Goal: Task Accomplishment & Management: Complete application form

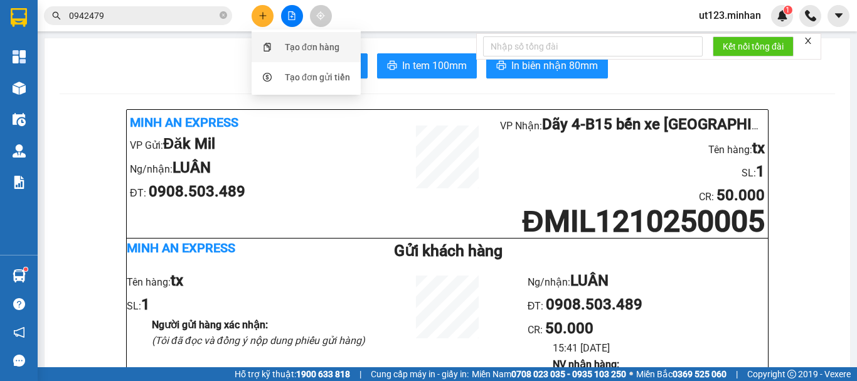
click at [312, 50] on div "Tạo đơn hàng" at bounding box center [312, 47] width 55 height 14
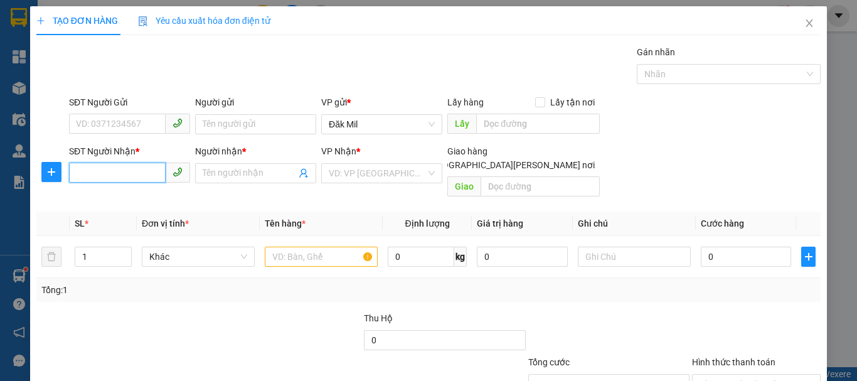
click at [142, 176] on input "SĐT Người Nhận *" at bounding box center [117, 173] width 97 height 20
click at [145, 179] on input "SĐT Người Nhận *" at bounding box center [117, 173] width 97 height 20
click at [143, 196] on div "0913919357 - HẢI" at bounding box center [128, 198] width 105 height 14
type input "0913919357"
type input "HẢI"
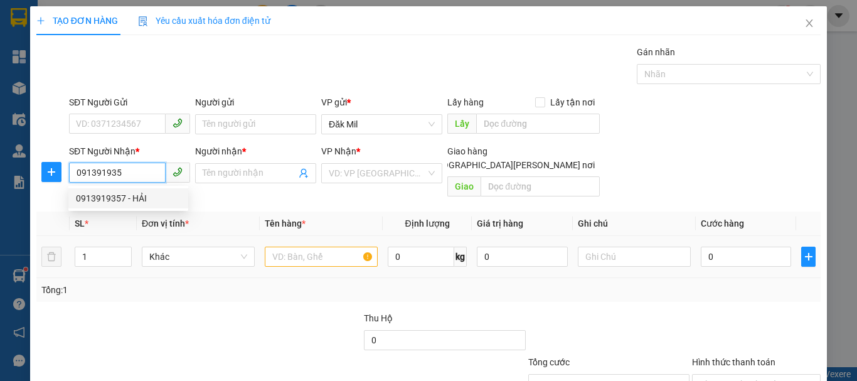
checkbox input "true"
type input "39Đ.D10 [PERSON_NAME] CƯ AN [PERSON_NAME], [PERSON_NAME][GEOGRAPHIC_DATA], [GEO…"
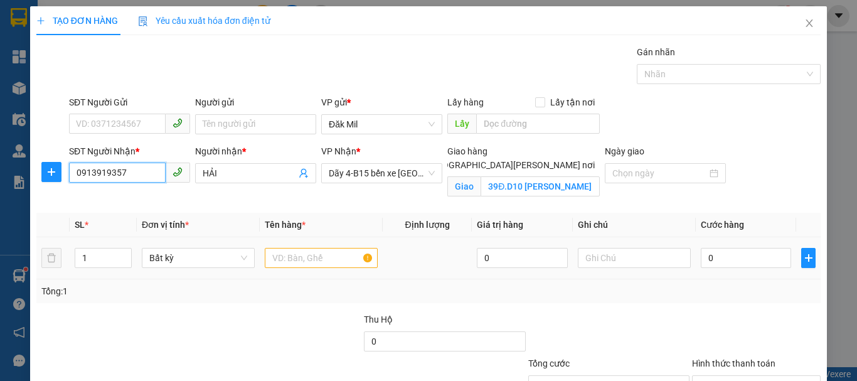
type input "0913919357"
click at [318, 268] on div at bounding box center [321, 257] width 113 height 25
click at [332, 249] on input "text" at bounding box center [321, 258] width 113 height 20
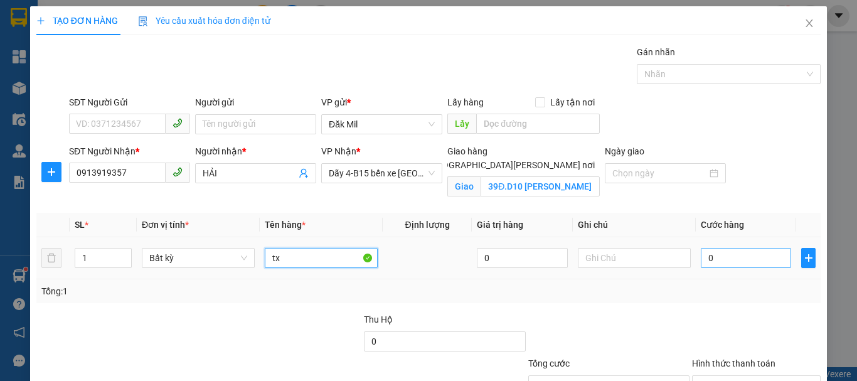
type input "tx"
click at [737, 254] on input "0" at bounding box center [746, 258] width 90 height 20
drag, startPoint x: 737, startPoint y: 254, endPoint x: 750, endPoint y: 255, distance: 13.3
click at [750, 255] on input "0" at bounding box center [746, 258] width 90 height 20
type input "04"
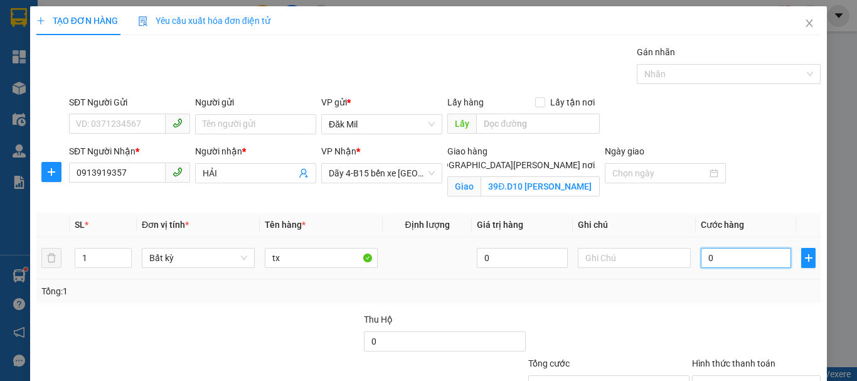
type input "4"
type input "040"
type input "40"
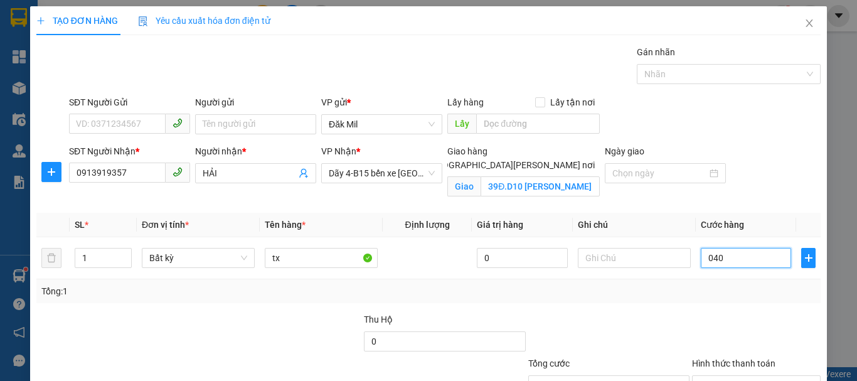
scroll to position [99, 0]
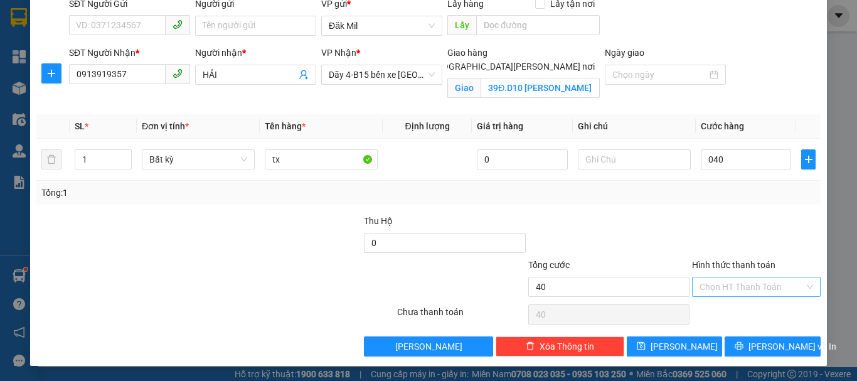
type input "40.000"
click at [739, 289] on input "Hình thức thanh toán" at bounding box center [752, 286] width 105 height 19
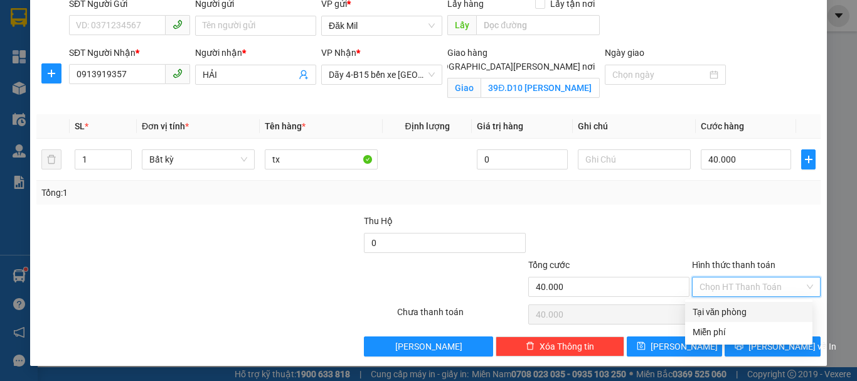
drag, startPoint x: 745, startPoint y: 310, endPoint x: 794, endPoint y: 365, distance: 73.7
click at [747, 314] on div "Tại văn phòng" at bounding box center [749, 312] width 112 height 14
type input "0"
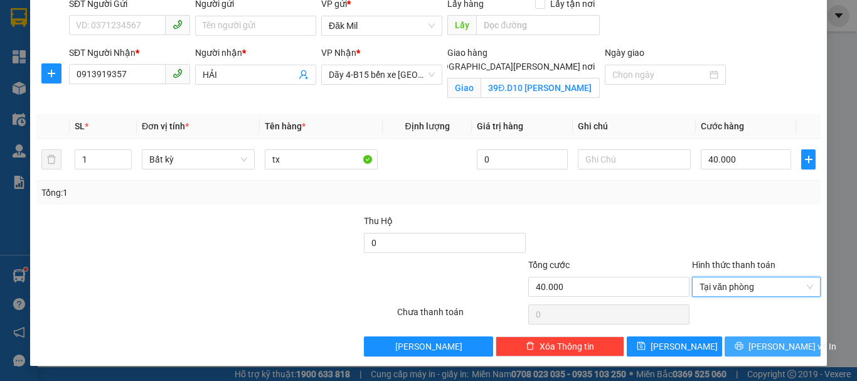
click at [773, 347] on span "[PERSON_NAME] và In" at bounding box center [793, 346] width 88 height 14
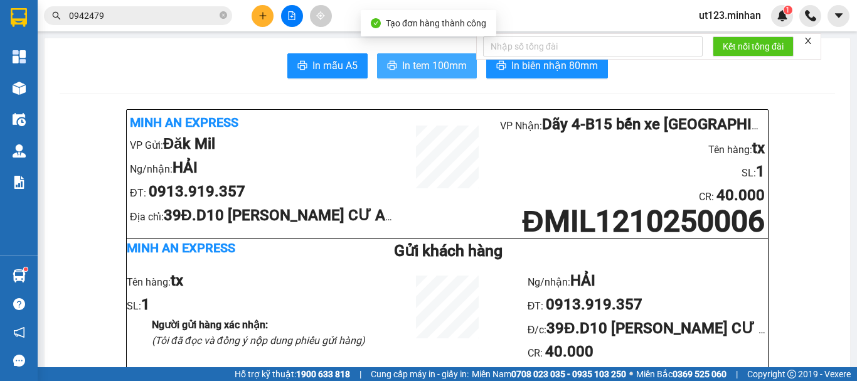
click at [410, 58] on span "In tem 100mm" at bounding box center [434, 66] width 65 height 16
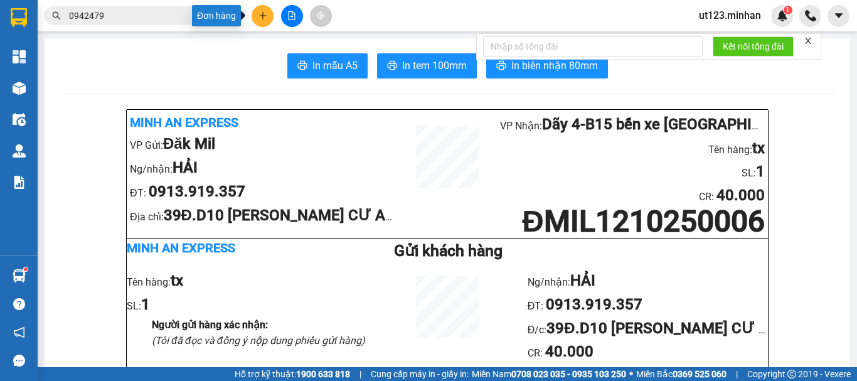
click at [255, 13] on button at bounding box center [263, 16] width 22 height 22
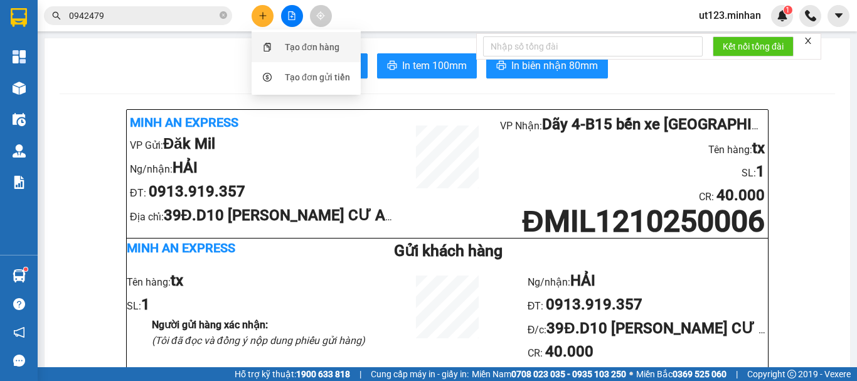
click at [309, 45] on div "Tạo đơn hàng" at bounding box center [312, 47] width 55 height 14
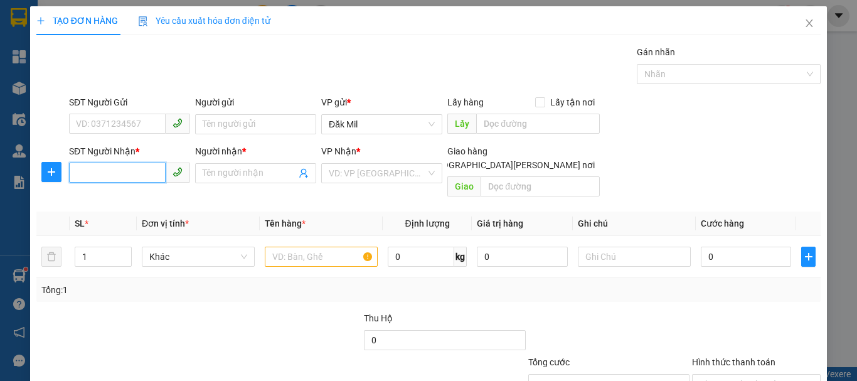
click at [131, 163] on input "SĐT Người Nhận *" at bounding box center [117, 173] width 97 height 20
type input "0961305097"
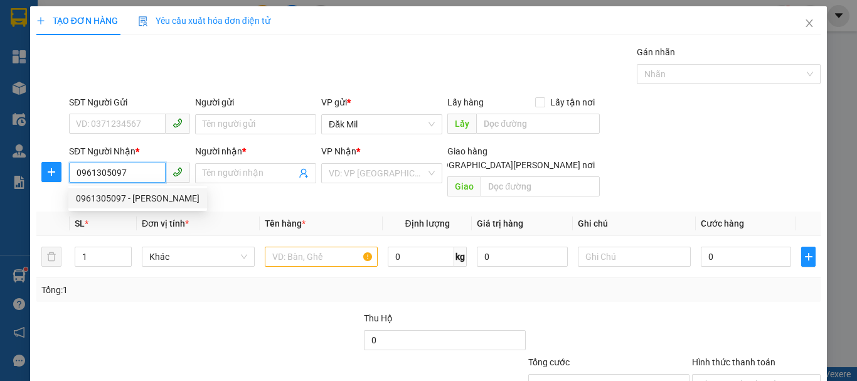
click at [163, 208] on div "0961305097 - [PERSON_NAME]" at bounding box center [137, 198] width 139 height 20
type input "mạnh"
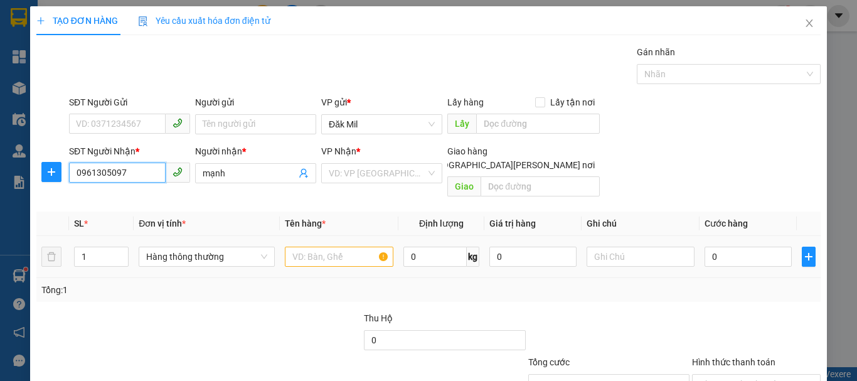
type input "0961305097"
click at [313, 247] on input "text" at bounding box center [339, 257] width 109 height 20
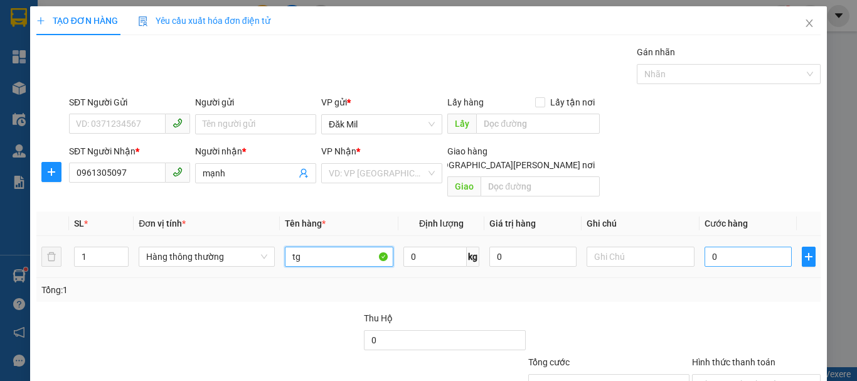
type input "tg"
click at [711, 247] on input "0" at bounding box center [748, 257] width 87 height 20
type input "4"
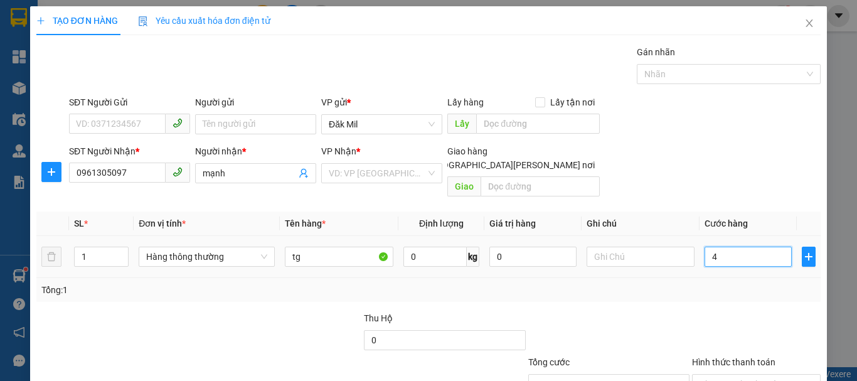
type input "40"
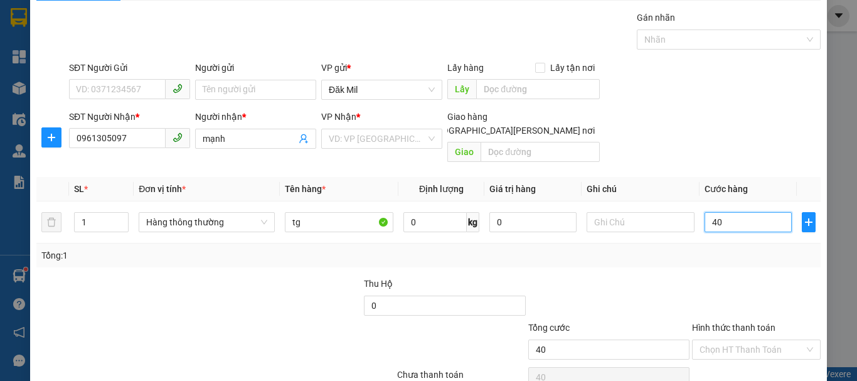
scroll to position [63, 0]
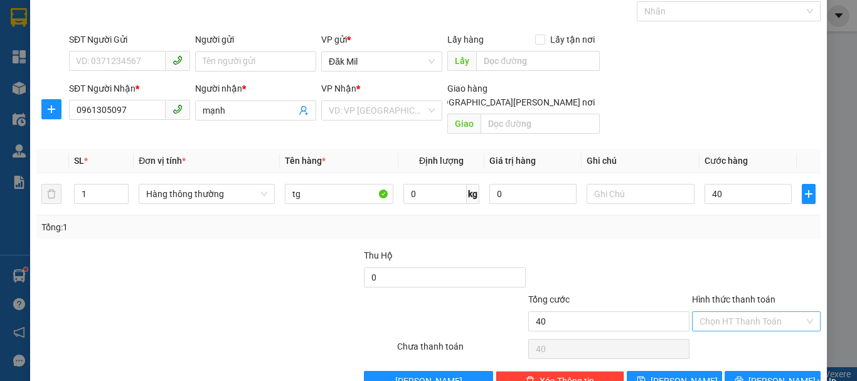
type input "40.000"
click at [718, 312] on input "Hình thức thanh toán" at bounding box center [752, 321] width 105 height 19
click at [722, 333] on div "Tại văn phòng" at bounding box center [749, 333] width 112 height 14
type input "0"
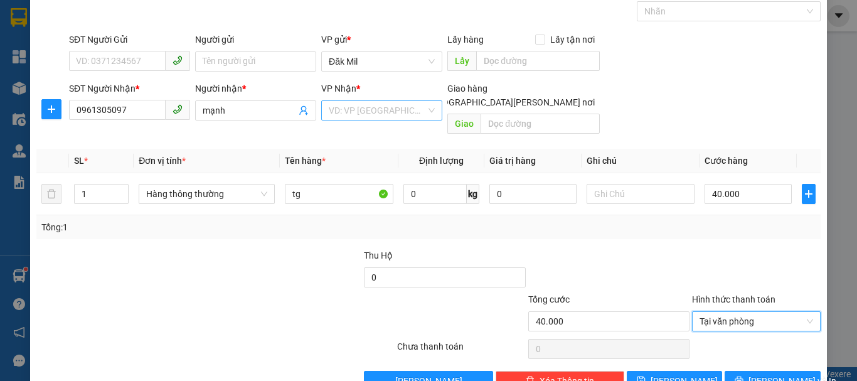
click at [366, 101] on input "search" at bounding box center [377, 110] width 97 height 19
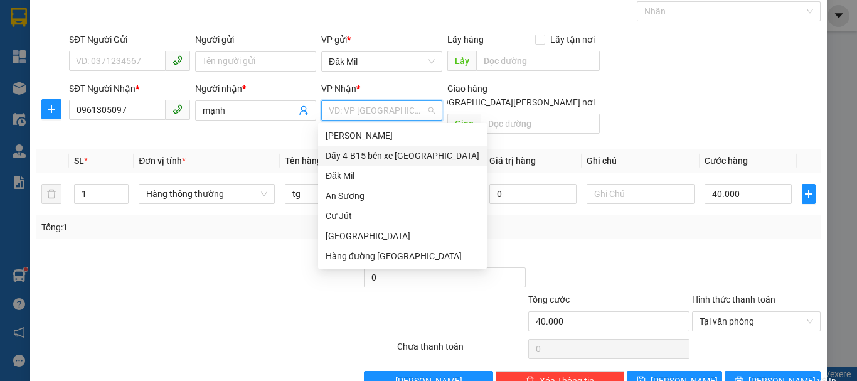
click at [414, 151] on div "Dãy 4-B15 bến xe [GEOGRAPHIC_DATA]" at bounding box center [403, 156] width 154 height 14
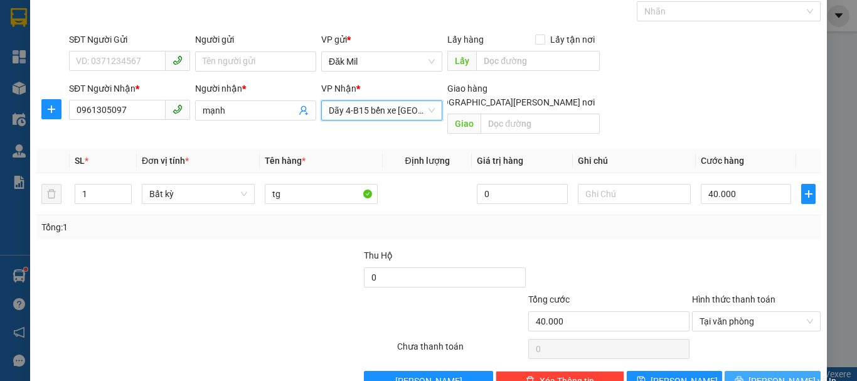
click at [749, 371] on button "[PERSON_NAME] và In" at bounding box center [773, 381] width 96 height 20
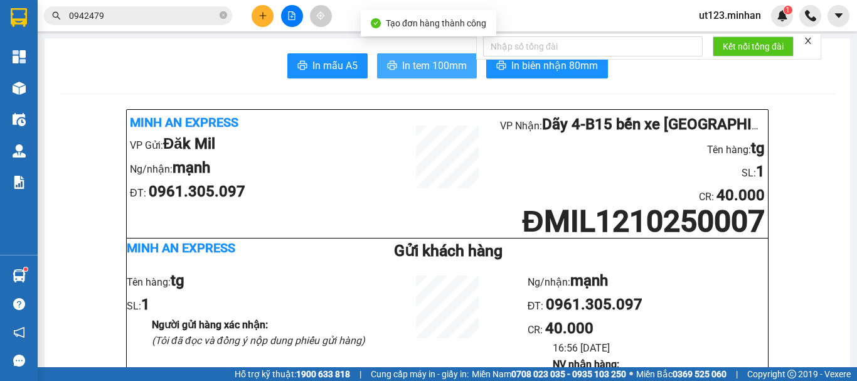
click at [424, 75] on button "In tem 100mm" at bounding box center [427, 65] width 100 height 25
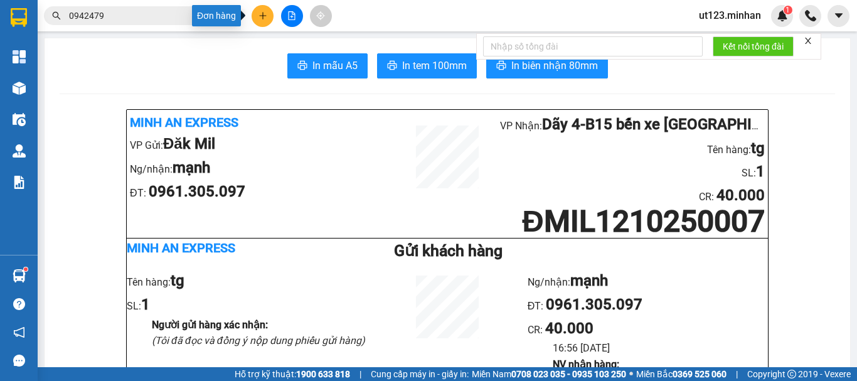
drag, startPoint x: 265, startPoint y: 15, endPoint x: 274, endPoint y: 19, distance: 9.8
click at [265, 15] on icon "plus" at bounding box center [263, 15] width 9 height 9
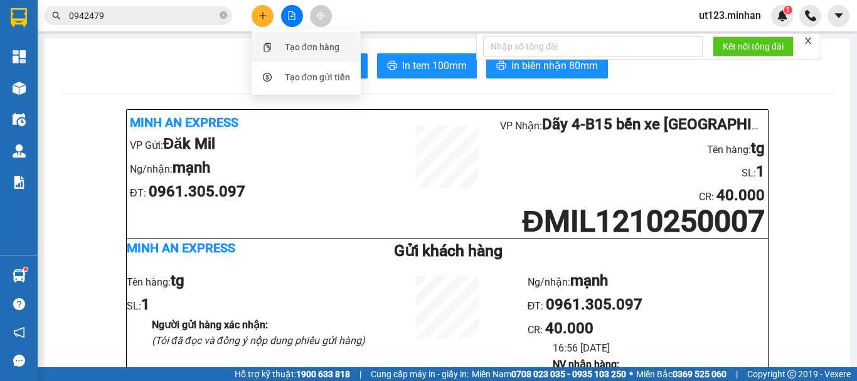
click at [286, 38] on div "Tạo đơn hàng" at bounding box center [306, 47] width 94 height 24
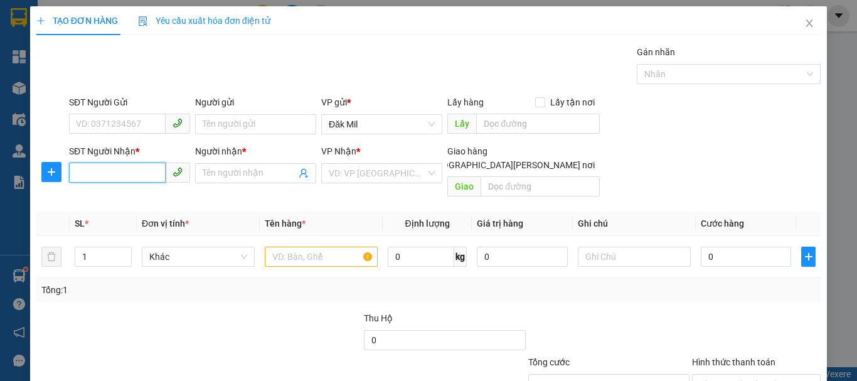
click at [126, 173] on input "SĐT Người Nhận *" at bounding box center [117, 173] width 97 height 20
click at [339, 248] on input "text" at bounding box center [321, 257] width 113 height 20
click at [139, 179] on input "SĐT Người Nhận *" at bounding box center [117, 173] width 97 height 20
type input "0938068656"
click at [152, 197] on div "0938068656 - THU" at bounding box center [128, 198] width 105 height 14
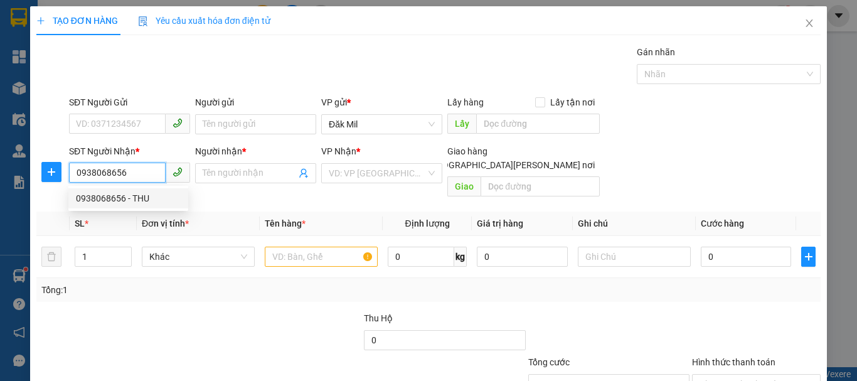
type input "THU"
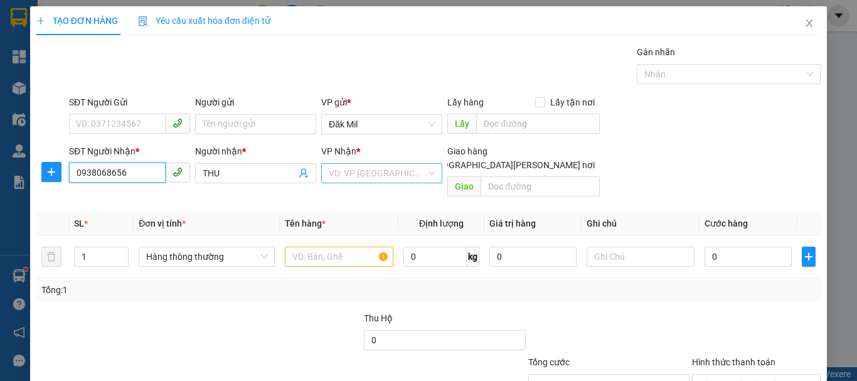
type input "0938068656"
click at [377, 168] on input "search" at bounding box center [377, 173] width 97 height 19
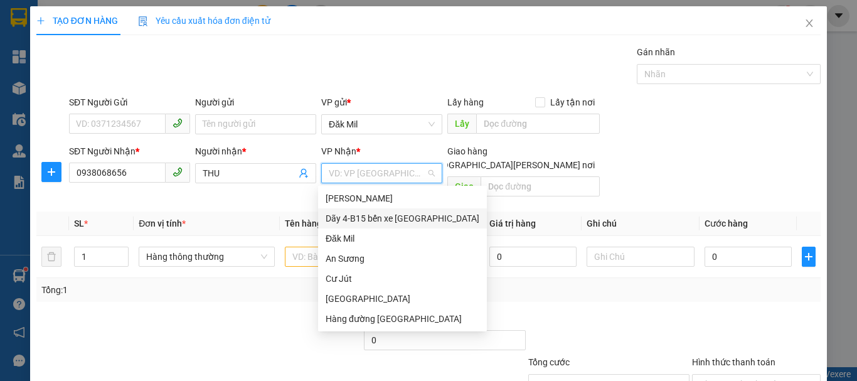
click at [385, 217] on div "Dãy 4-B15 bến xe [GEOGRAPHIC_DATA]" at bounding box center [403, 218] width 154 height 14
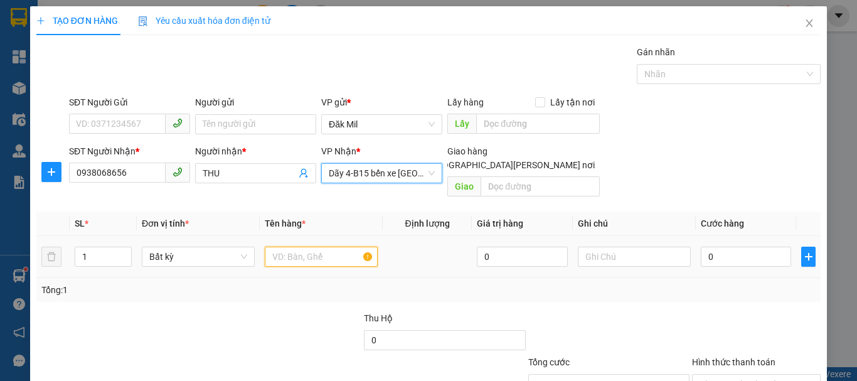
click at [304, 247] on input "text" at bounding box center [321, 257] width 113 height 20
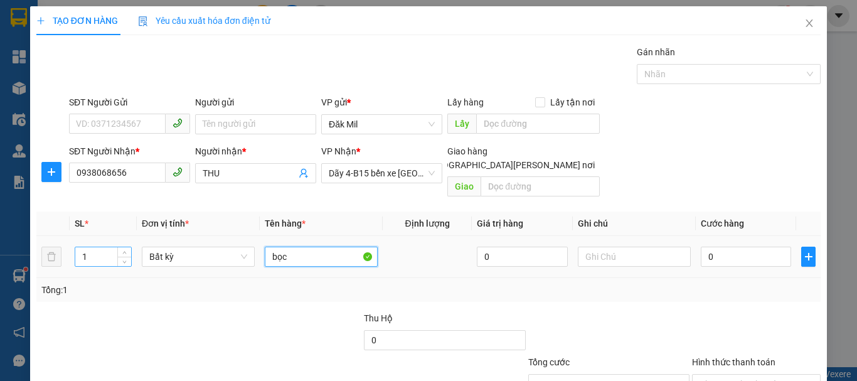
type input "bọc"
drag, startPoint x: 95, startPoint y: 242, endPoint x: 35, endPoint y: 242, distance: 60.9
click at [35, 242] on div "TẠO ĐƠN HÀNG Yêu cầu xuất [PERSON_NAME] điện tử Transit Pickup Surcharge Ids Tr…" at bounding box center [428, 234] width 797 height 457
type input "2"
click at [718, 247] on input "0" at bounding box center [746, 257] width 90 height 20
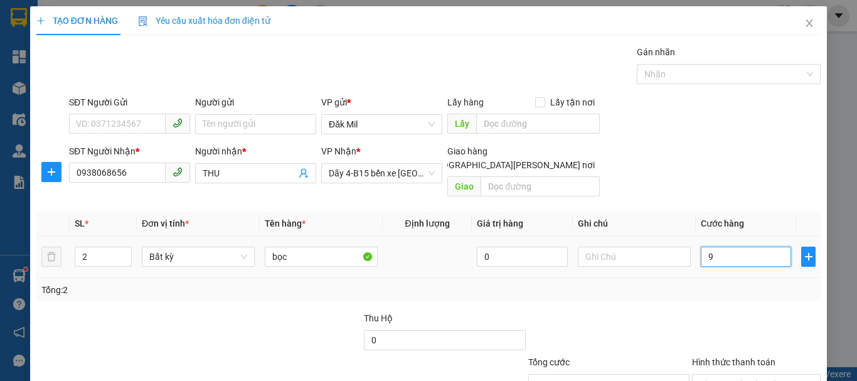
type input "90"
type input "9"
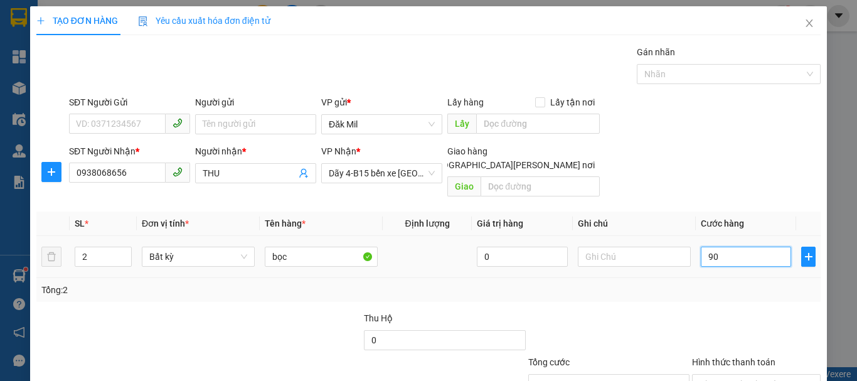
type input "9"
type input "0"
type input "08"
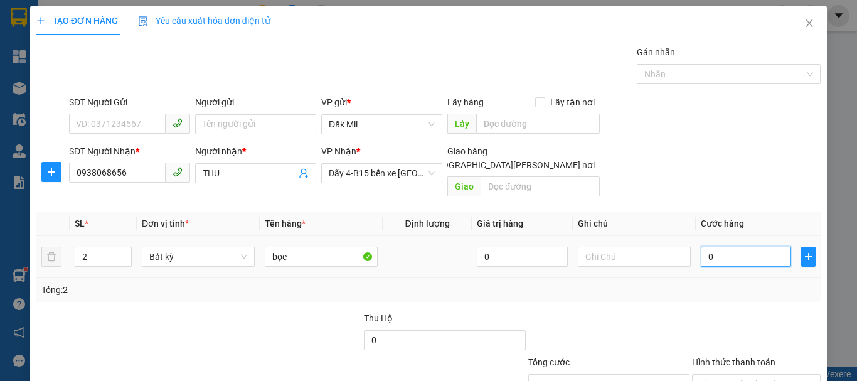
type input "8"
type input "080"
type input "80"
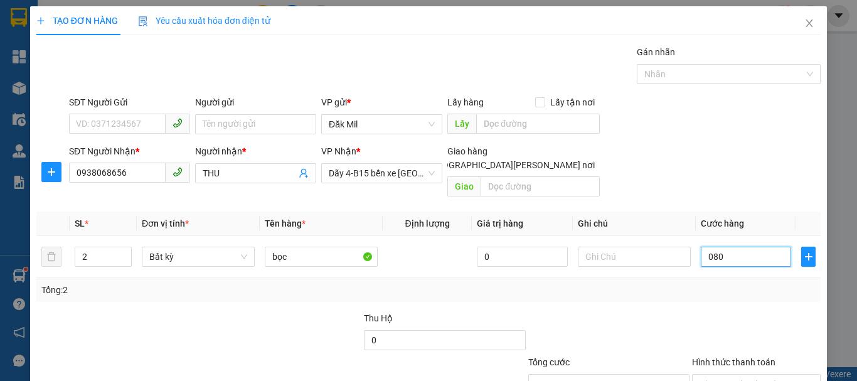
scroll to position [83, 0]
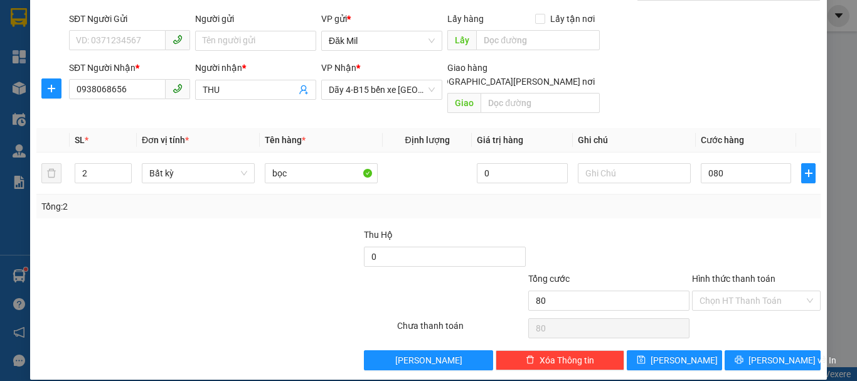
type input "80.000"
click at [767, 358] on div "TẠO ĐƠN HÀNG Yêu cầu xuất [PERSON_NAME] điện tử Transit Pickup Surcharge Ids Tr…" at bounding box center [428, 151] width 797 height 457
click at [762, 353] on span "[PERSON_NAME] và In" at bounding box center [793, 360] width 88 height 14
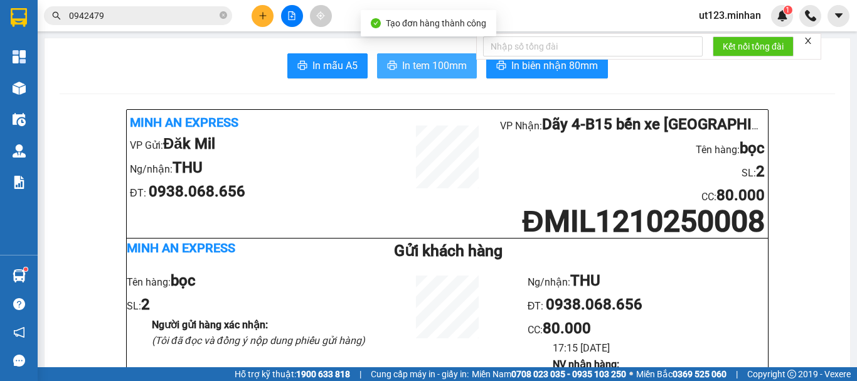
click at [426, 69] on span "In tem 100mm" at bounding box center [434, 66] width 65 height 16
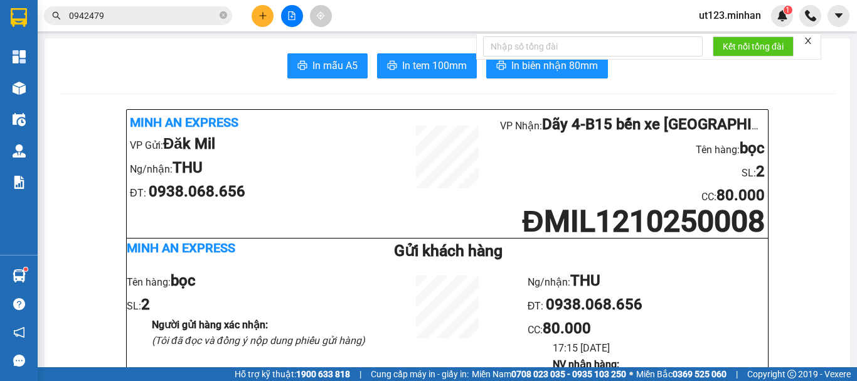
click at [264, 16] on icon "plus" at bounding box center [263, 15] width 9 height 9
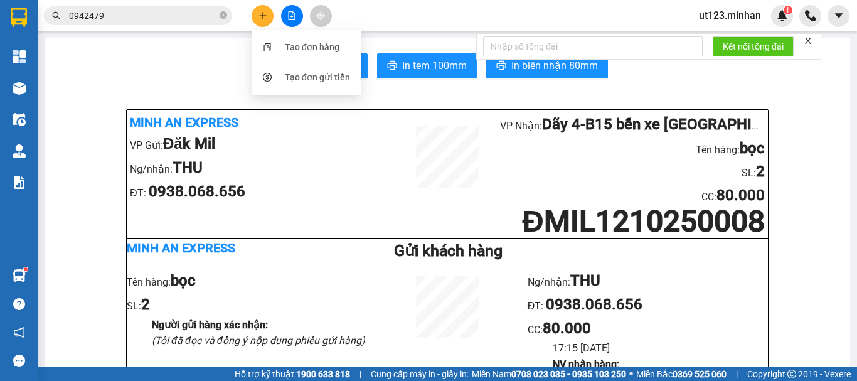
click at [298, 47] on div "Tạo đơn hàng" at bounding box center [312, 47] width 55 height 14
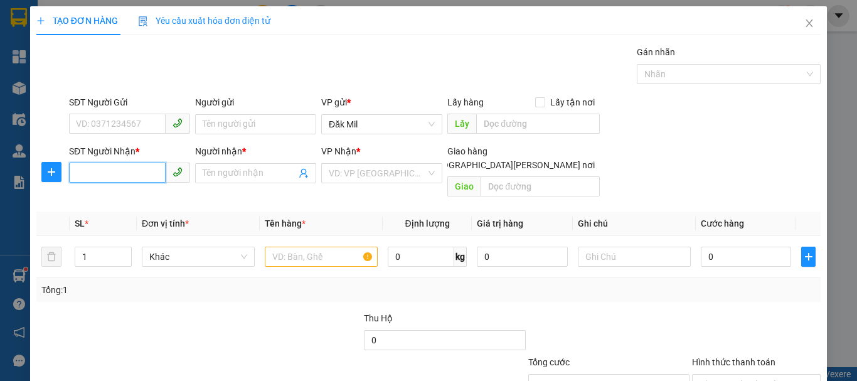
click at [147, 176] on input "SĐT Người Nhận *" at bounding box center [117, 173] width 97 height 20
click at [324, 247] on input "text" at bounding box center [321, 257] width 113 height 20
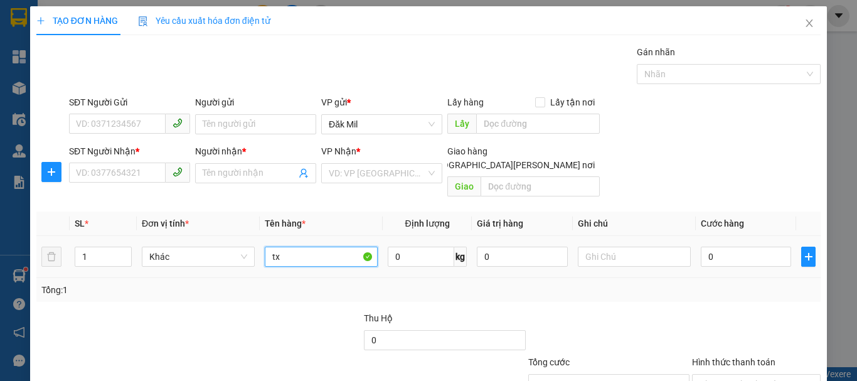
click at [289, 247] on input "tx" at bounding box center [321, 257] width 113 height 20
type input "tx"
click at [719, 247] on input "0" at bounding box center [746, 257] width 90 height 20
type input "5"
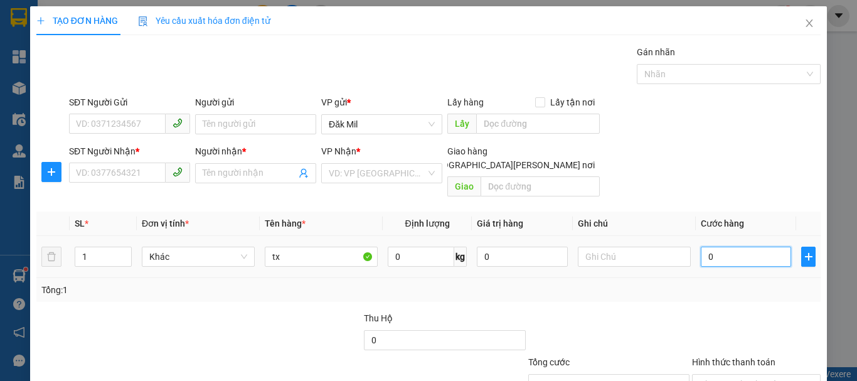
type input "5"
type input "50"
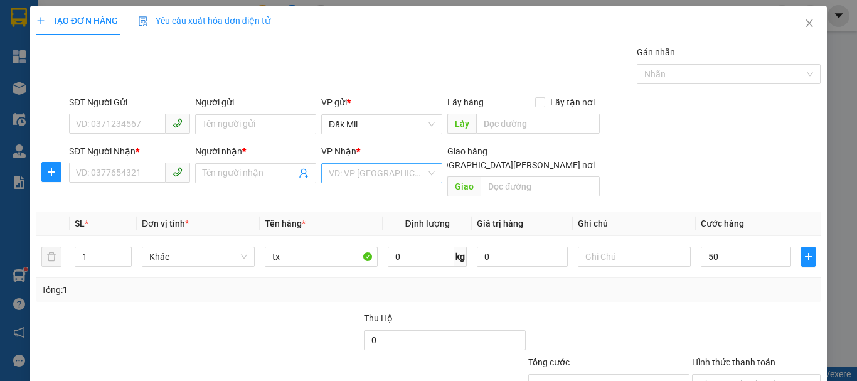
type input "50.000"
click at [363, 172] on input "search" at bounding box center [377, 173] width 97 height 19
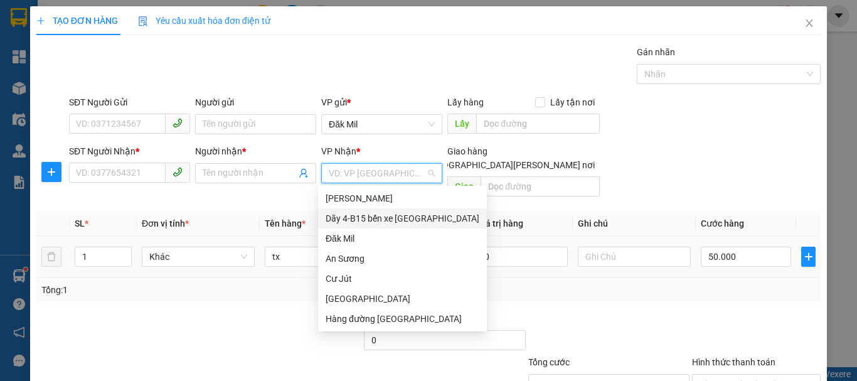
drag, startPoint x: 408, startPoint y: 210, endPoint x: 351, endPoint y: 228, distance: 59.9
click at [407, 210] on div "Dãy 4-B15 bến xe [GEOGRAPHIC_DATA]" at bounding box center [402, 218] width 169 height 20
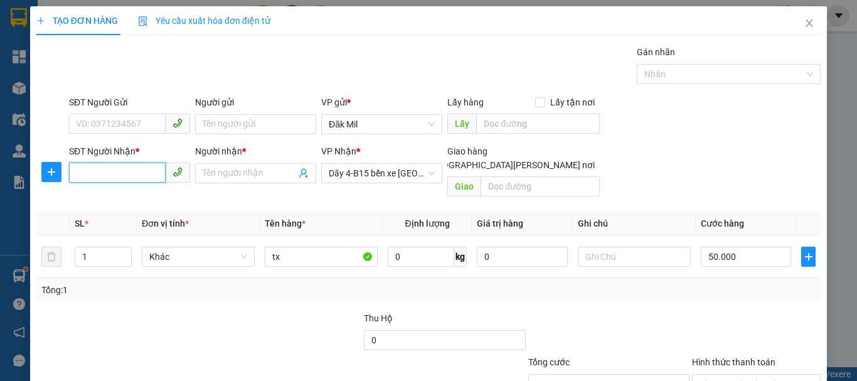
click at [131, 173] on input "SĐT Người Nhận *" at bounding box center [117, 173] width 97 height 20
click at [141, 172] on input "SĐT Người Nhận *" at bounding box center [117, 173] width 97 height 20
type input "0974535388"
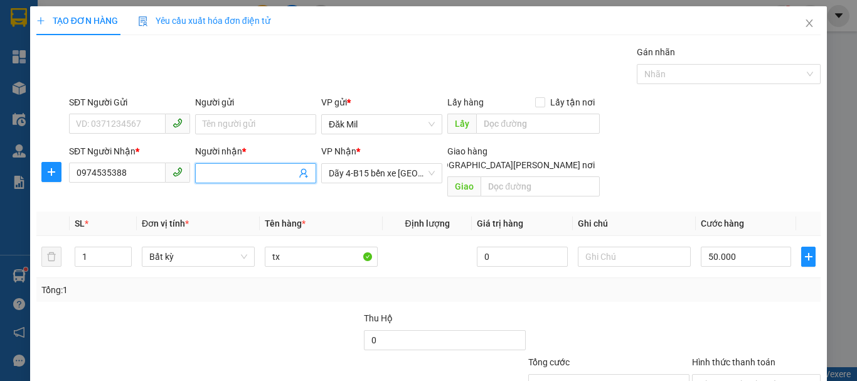
click at [223, 169] on input "Người nhận *" at bounding box center [250, 173] width 94 height 14
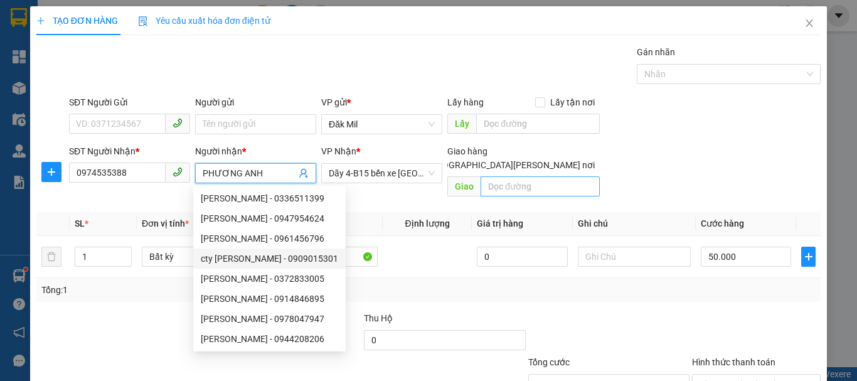
type input "PHƯƠNG ANH"
click at [533, 176] on input "text" at bounding box center [540, 186] width 119 height 20
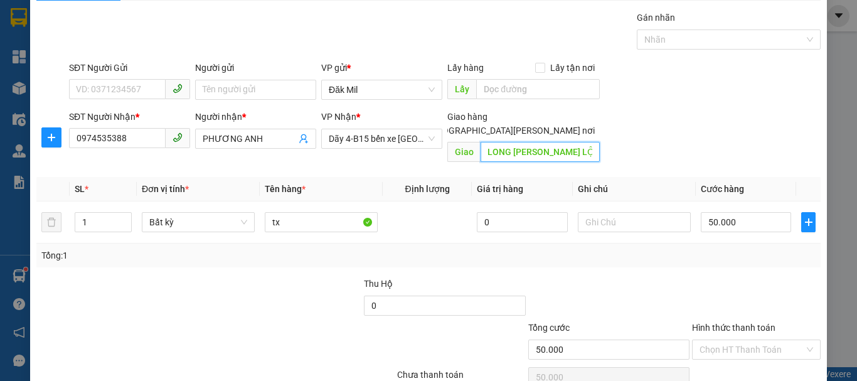
scroll to position [83, 0]
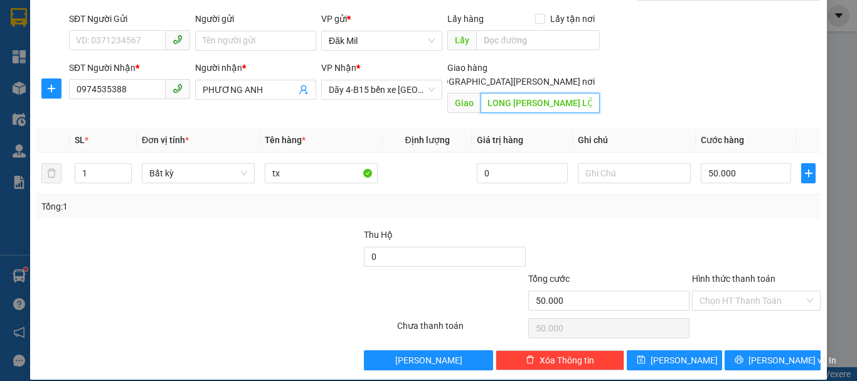
type input "28 KDC NAM LONG [PERSON_NAME] LỘC Q12"
click at [422, 77] on input "[GEOGRAPHIC_DATA][PERSON_NAME] nơi" at bounding box center [418, 81] width 9 height 9
checkbox input "true"
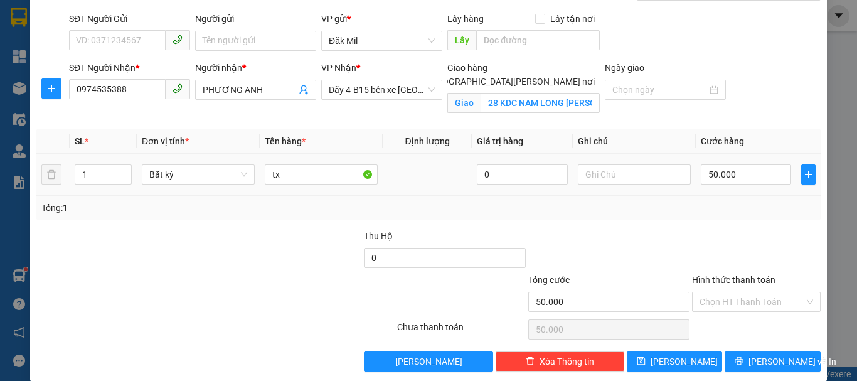
scroll to position [99, 0]
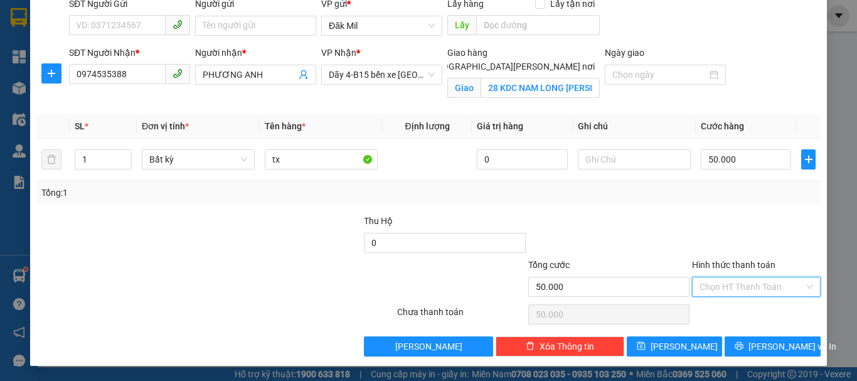
click at [759, 284] on input "Hình thức thanh toán" at bounding box center [752, 286] width 105 height 19
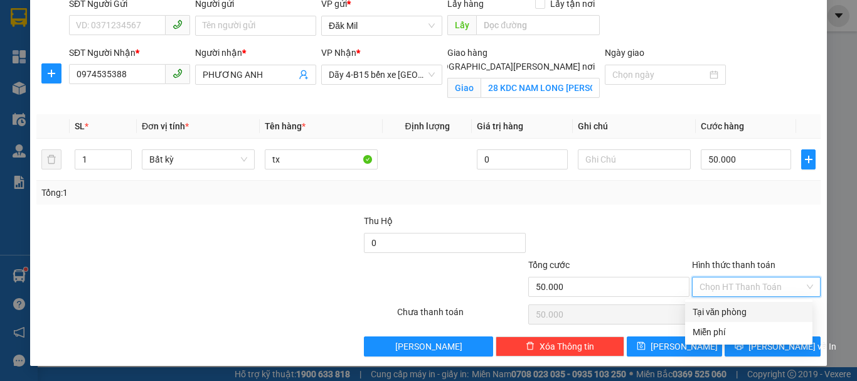
click at [748, 313] on div "Tại văn phòng" at bounding box center [749, 312] width 112 height 14
type input "0"
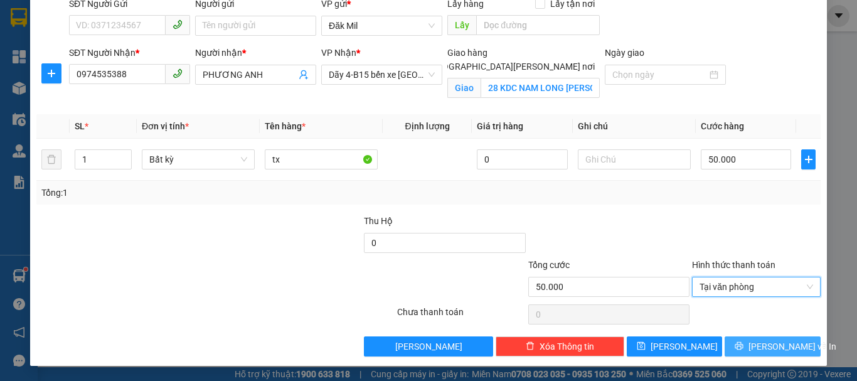
click at [754, 346] on span "[PERSON_NAME] và In" at bounding box center [793, 346] width 88 height 14
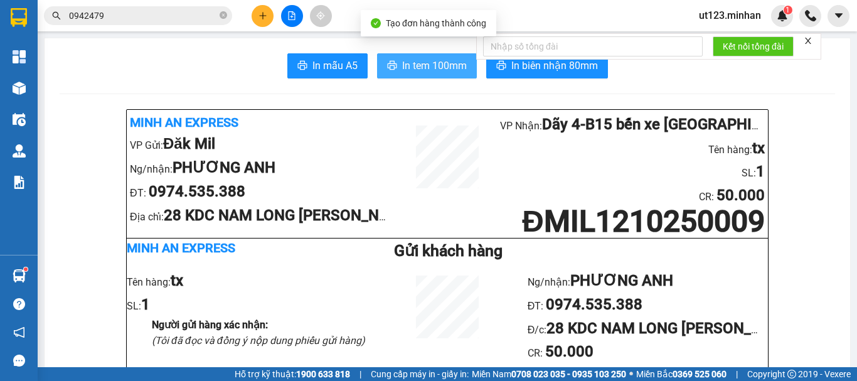
click at [439, 60] on span "In tem 100mm" at bounding box center [434, 66] width 65 height 16
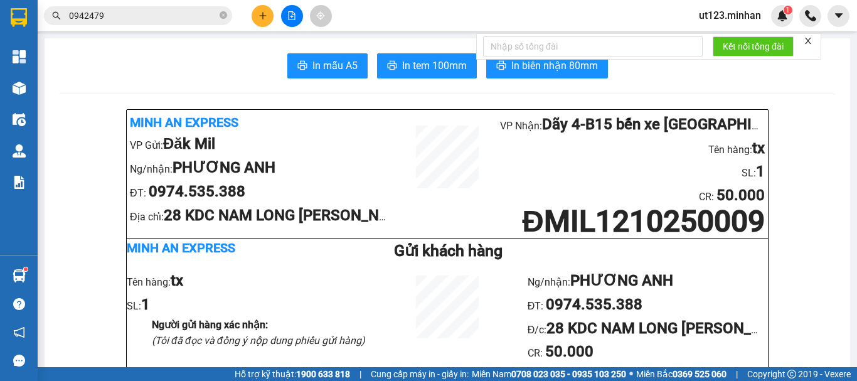
click at [251, 14] on div at bounding box center [292, 16] width 94 height 22
click at [259, 14] on icon "plus" at bounding box center [263, 15] width 9 height 9
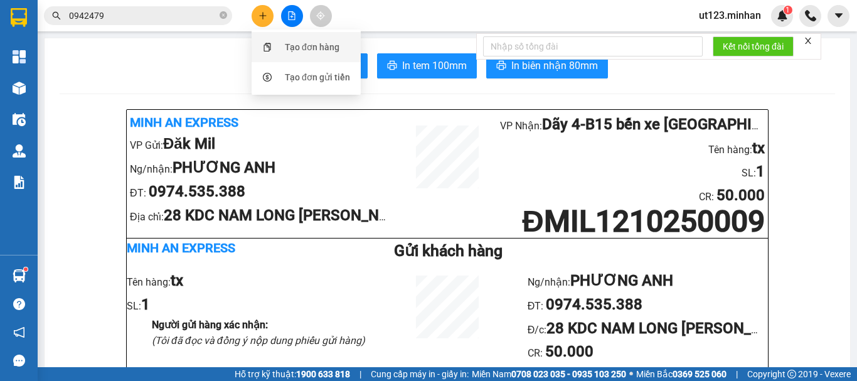
click at [278, 35] on li "Tạo đơn hàng" at bounding box center [306, 47] width 109 height 30
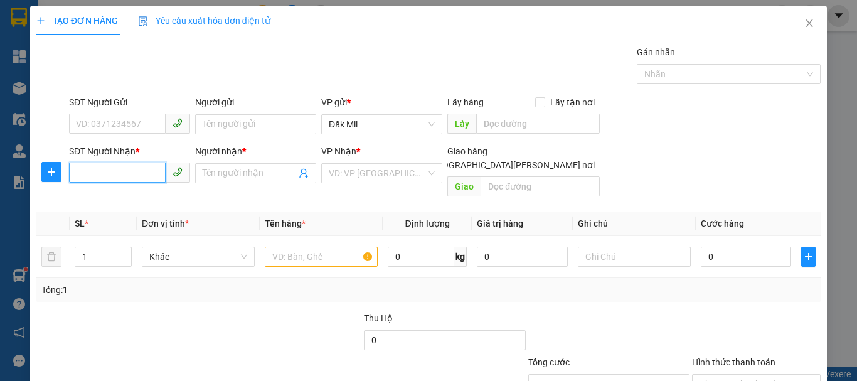
click at [106, 174] on input "SĐT Người Nhận *" at bounding box center [117, 173] width 97 height 20
type input "0981633938"
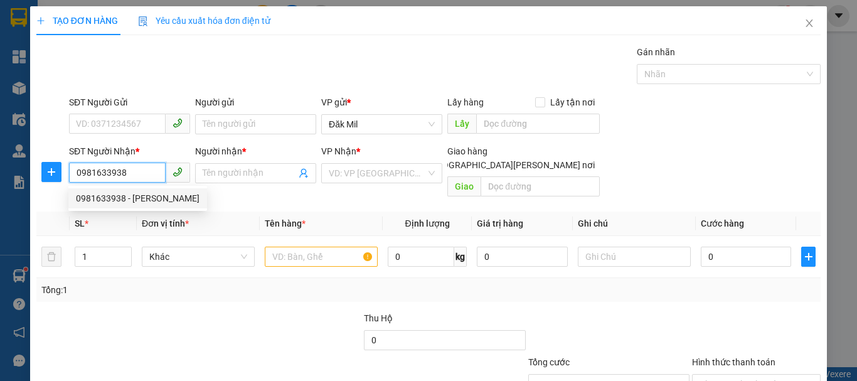
click at [121, 197] on div "0981633938 - [PERSON_NAME]" at bounding box center [138, 198] width 124 height 14
type input "TƯỜNG VY"
checkbox input "true"
type input "GIAO"
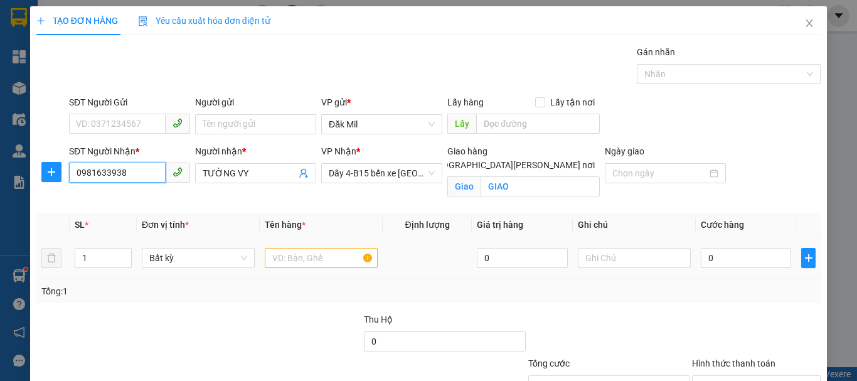
type input "0981633938"
click at [302, 254] on input "text" at bounding box center [321, 258] width 113 height 20
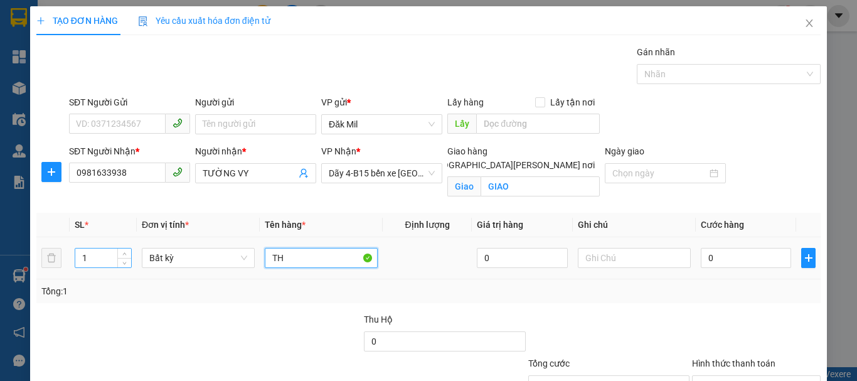
type input "TH"
drag, startPoint x: 94, startPoint y: 260, endPoint x: 70, endPoint y: 261, distance: 23.9
click at [70, 261] on td "1" at bounding box center [103, 258] width 67 height 42
type input "3"
click at [751, 265] on input "0" at bounding box center [746, 258] width 90 height 20
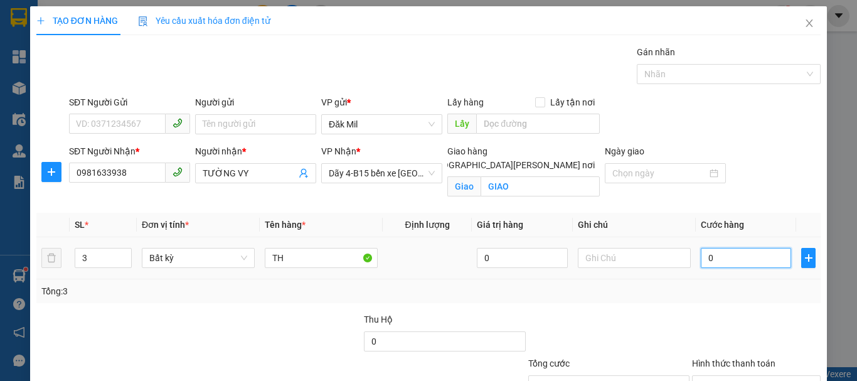
type input "1"
type input "14"
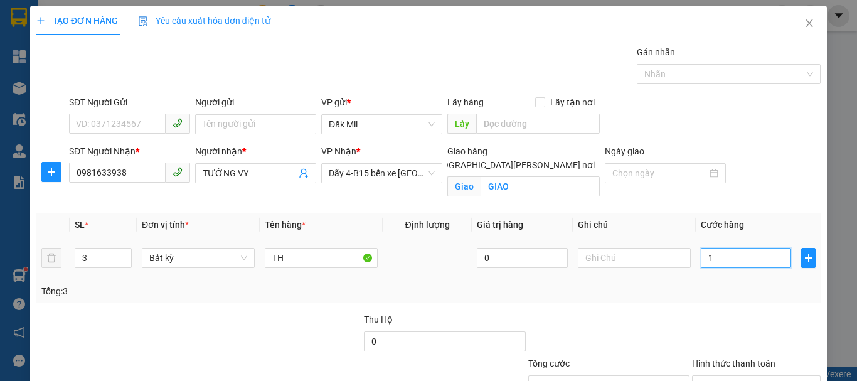
type input "14"
type input "140"
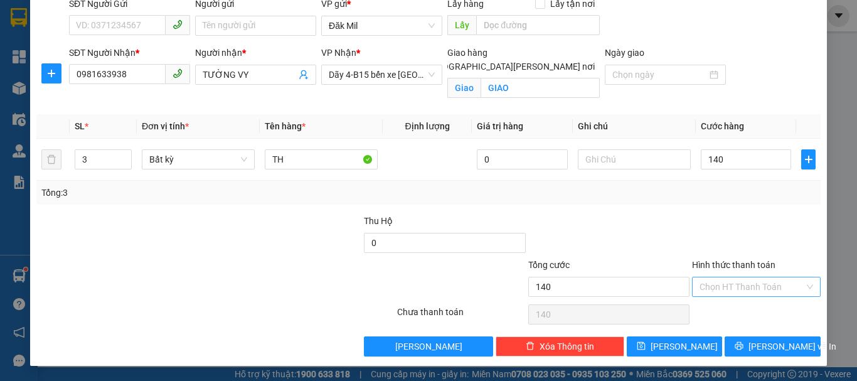
type input "140.000"
click at [768, 279] on input "Hình thức thanh toán" at bounding box center [752, 286] width 105 height 19
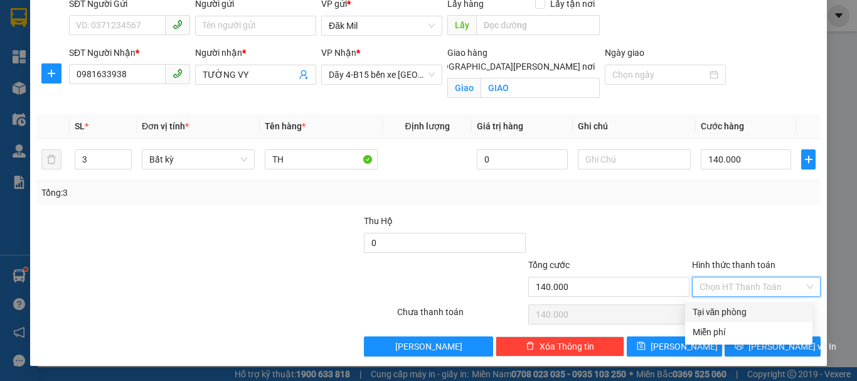
drag, startPoint x: 763, startPoint y: 279, endPoint x: 707, endPoint y: 309, distance: 63.5
click at [708, 310] on div "Tại văn phòng" at bounding box center [749, 312] width 112 height 14
type input "0"
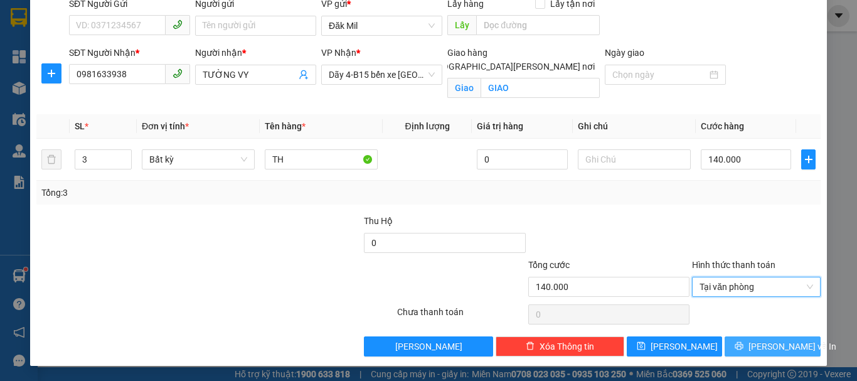
click at [759, 345] on span "[PERSON_NAME] và In" at bounding box center [793, 346] width 88 height 14
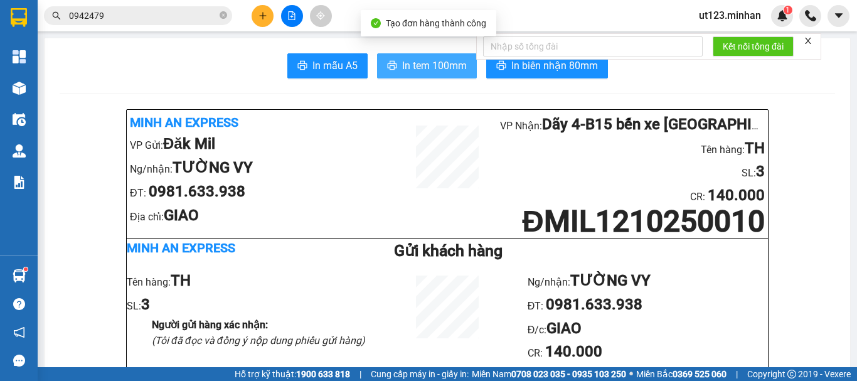
click at [451, 71] on span "In tem 100mm" at bounding box center [434, 66] width 65 height 16
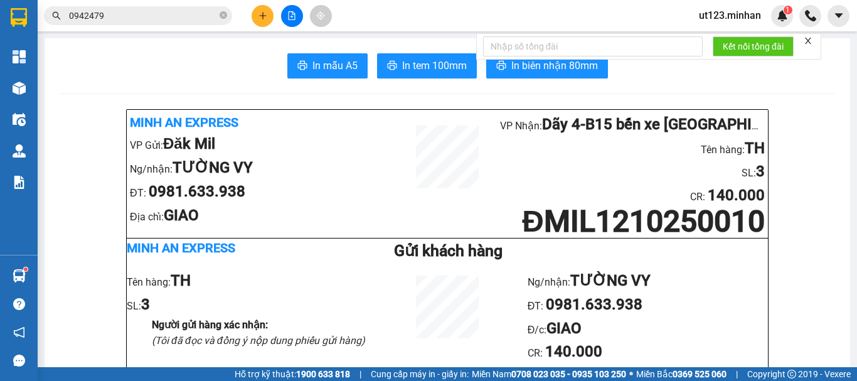
click at [109, 12] on input "0942479" at bounding box center [143, 16] width 148 height 14
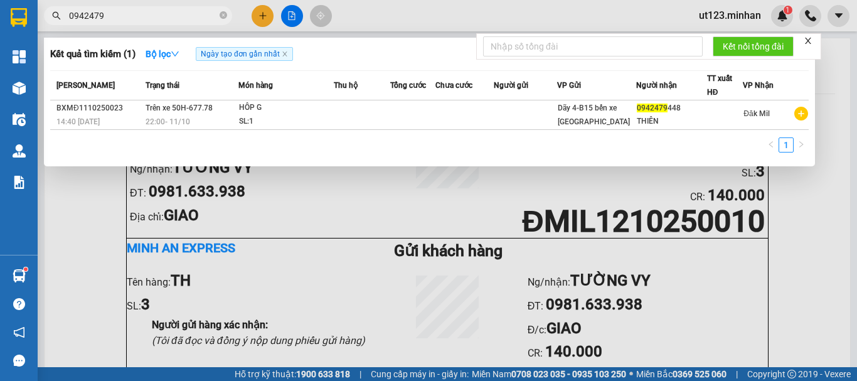
click at [109, 12] on input "0942479" at bounding box center [143, 16] width 148 height 14
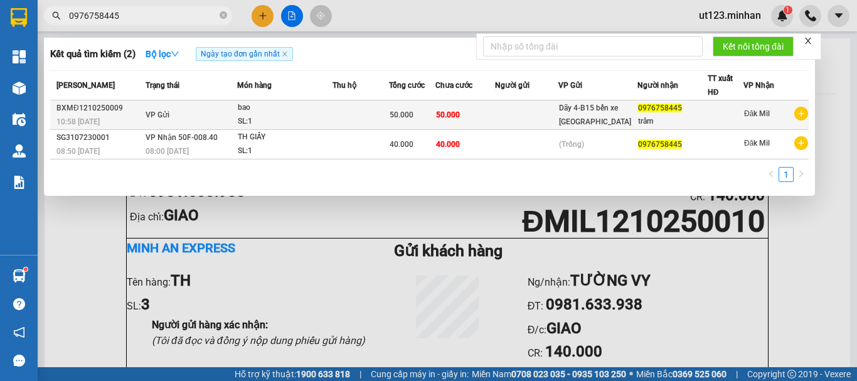
type input "0976758445"
click at [296, 110] on div "bao" at bounding box center [285, 108] width 94 height 14
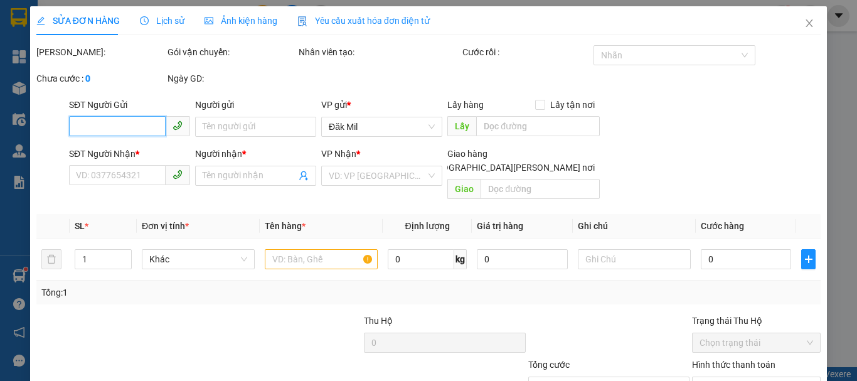
type input "0976758445"
type input "trâm"
type input "50.000"
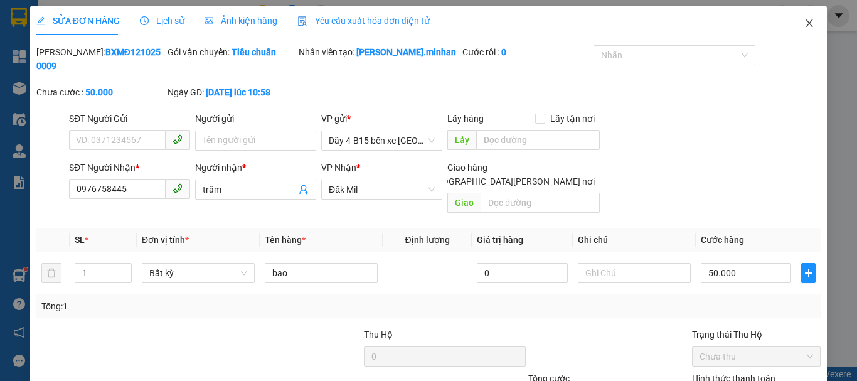
click at [795, 15] on span "Close" at bounding box center [809, 23] width 35 height 35
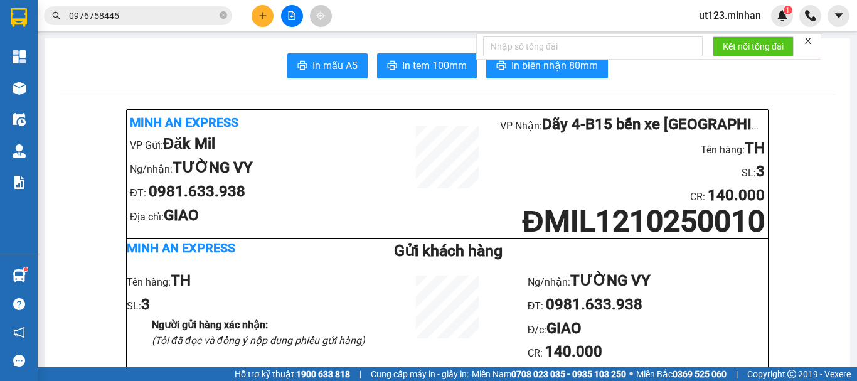
click at [123, 16] on input "0976758445" at bounding box center [143, 16] width 148 height 14
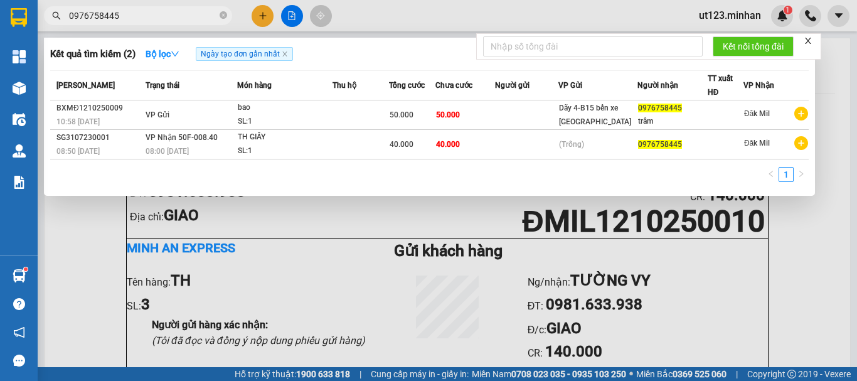
click at [262, 23] on div at bounding box center [428, 190] width 857 height 381
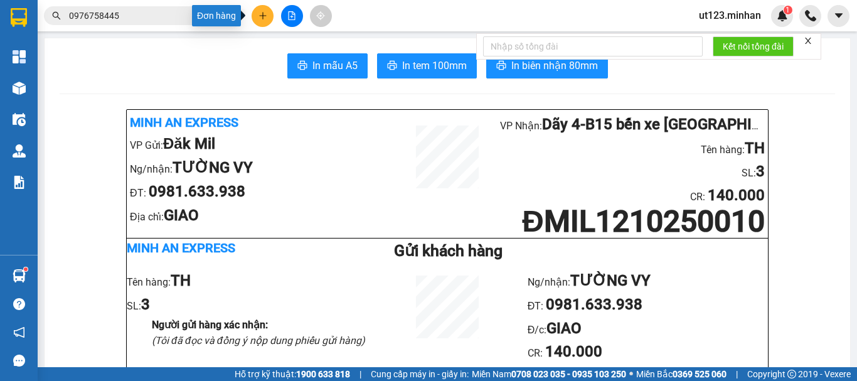
click at [257, 15] on button at bounding box center [263, 16] width 22 height 22
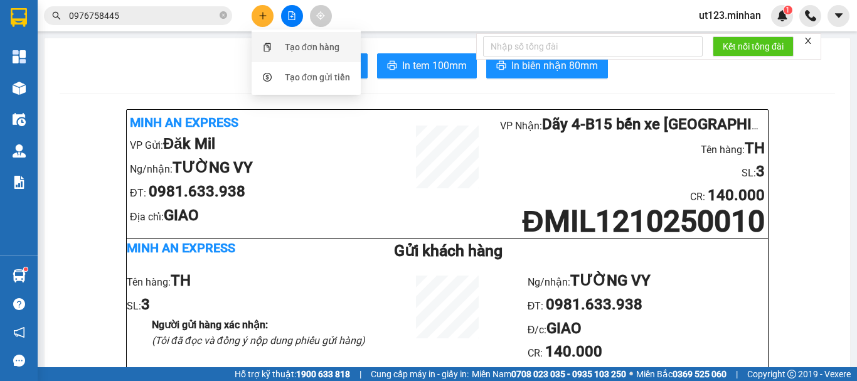
click at [299, 48] on div "Tạo đơn hàng" at bounding box center [312, 47] width 55 height 14
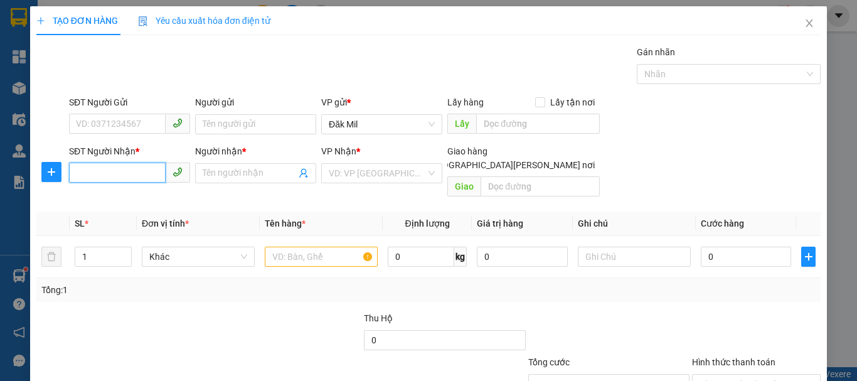
click at [118, 173] on input "SĐT Người Nhận *" at bounding box center [117, 173] width 97 height 20
type input "0336303427"
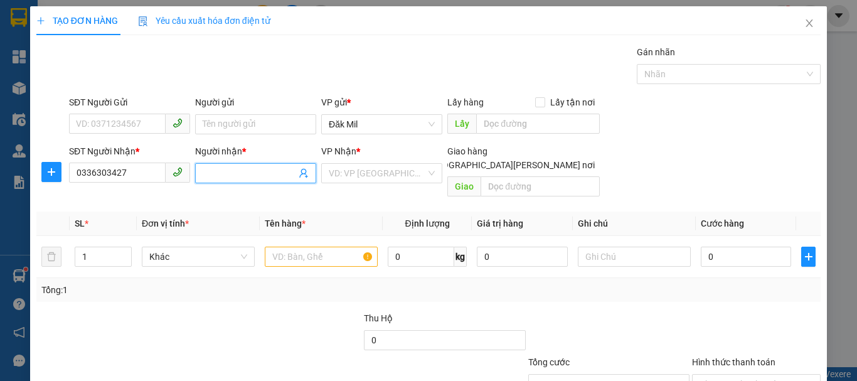
click at [225, 171] on input "Người nhận *" at bounding box center [250, 173] width 94 height 14
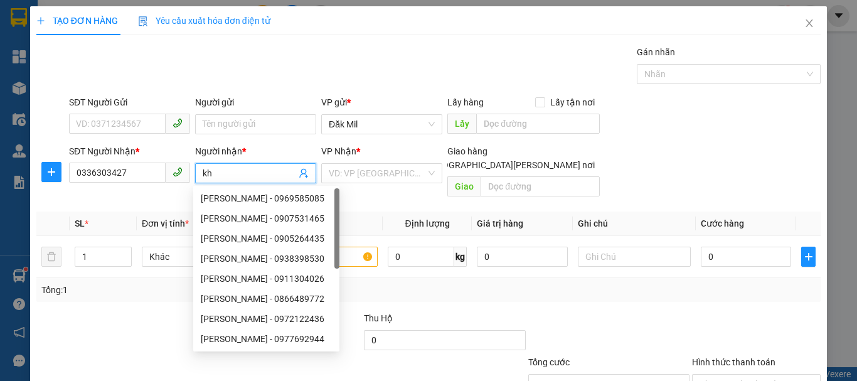
type input "k"
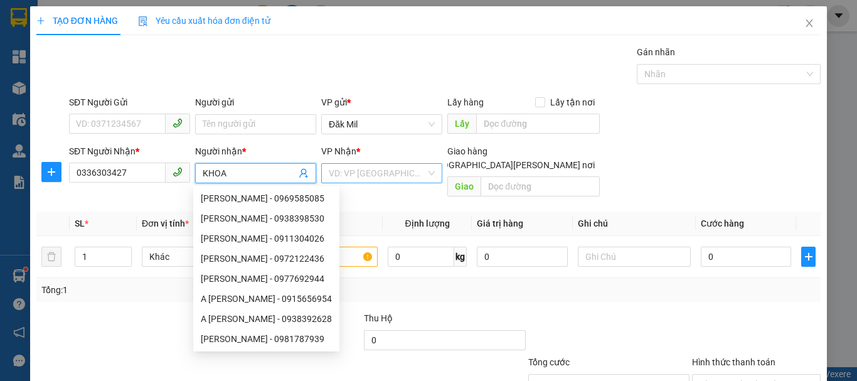
type input "KHOA"
click at [366, 176] on input "search" at bounding box center [377, 173] width 97 height 19
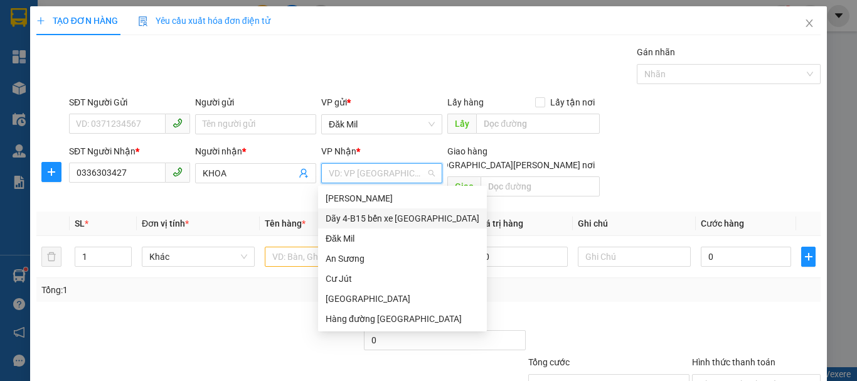
click at [405, 221] on div "Dãy 4-B15 bến xe [GEOGRAPHIC_DATA]" at bounding box center [403, 218] width 154 height 14
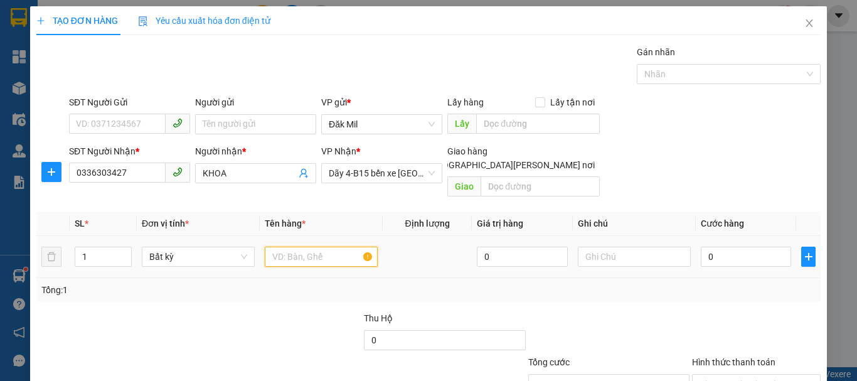
click at [302, 251] on input "text" at bounding box center [321, 257] width 113 height 20
type input "1TX+1TG+1 TÚM"
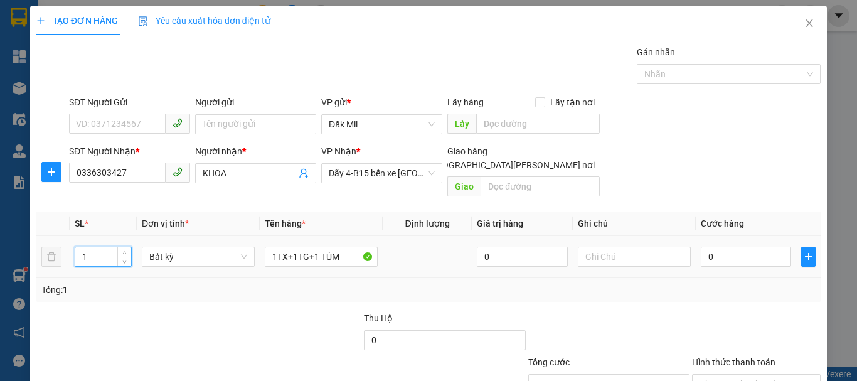
drag, startPoint x: 95, startPoint y: 238, endPoint x: 13, endPoint y: 259, distance: 84.9
click at [14, 259] on div "TẠO ĐƠN HÀNG Yêu cầu xuất [PERSON_NAME] điện tử Transit Pickup Surcharge Ids Tr…" at bounding box center [428, 190] width 857 height 381
type input "3"
click at [735, 247] on input "0" at bounding box center [746, 257] width 90 height 20
type input "15"
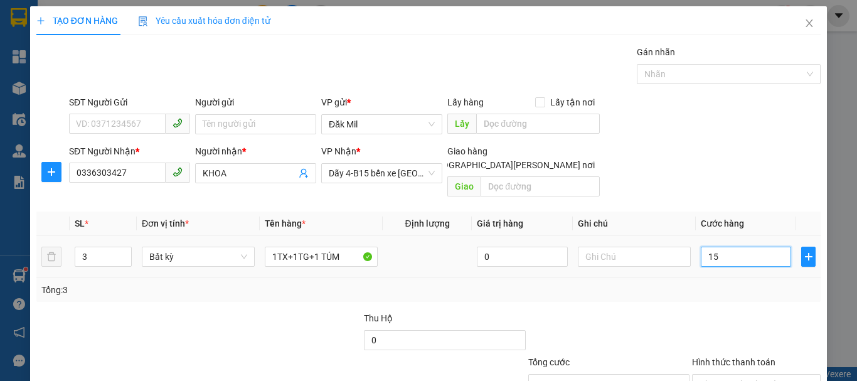
type input "15"
type input "150"
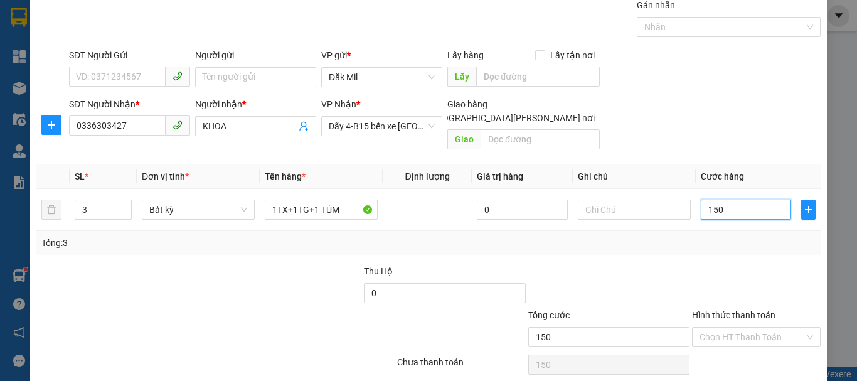
scroll to position [83, 0]
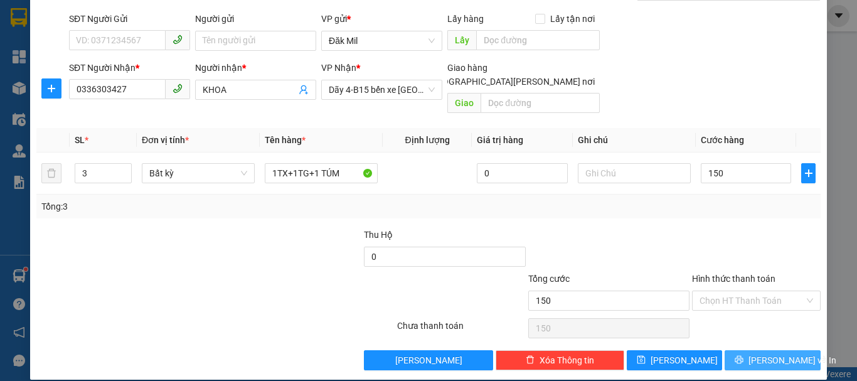
type input "150.000"
click at [773, 353] on span "[PERSON_NAME] và In" at bounding box center [793, 360] width 88 height 14
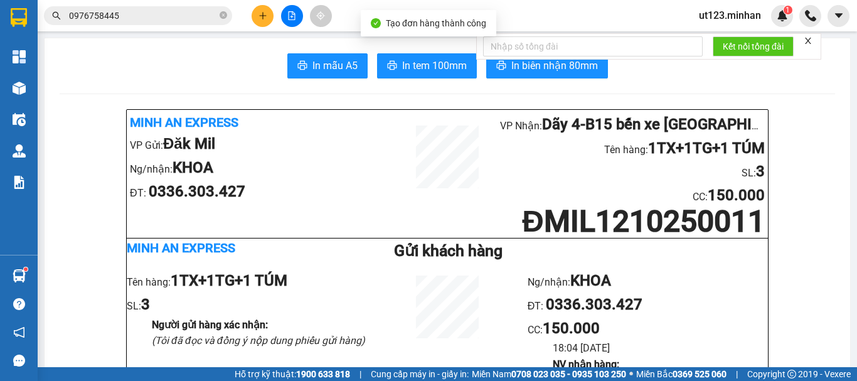
click at [395, 26] on span "Tạo đơn hàng thành công" at bounding box center [436, 23] width 100 height 10
click at [409, 61] on span "In tem 100mm" at bounding box center [434, 66] width 65 height 16
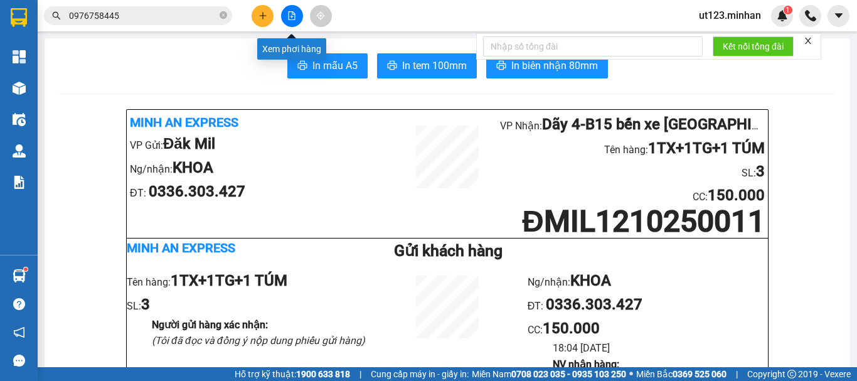
click at [287, 17] on button at bounding box center [292, 16] width 22 height 22
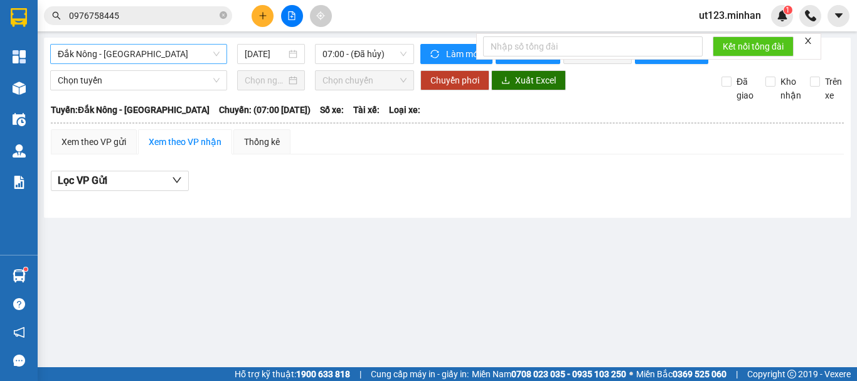
click at [178, 55] on span "Đắk Nông - [GEOGRAPHIC_DATA]" at bounding box center [139, 54] width 162 height 19
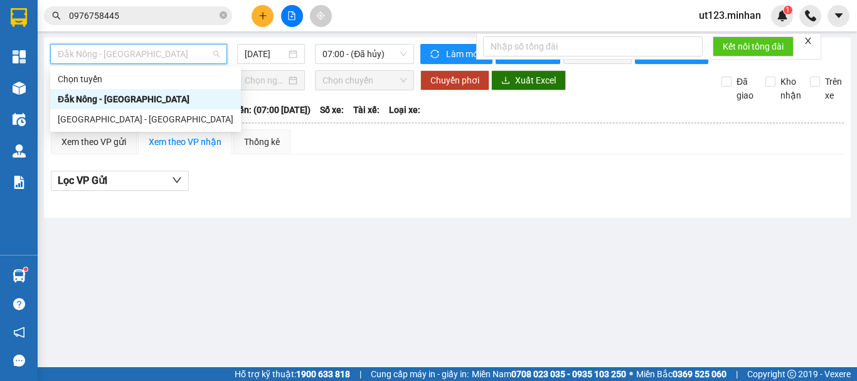
click at [151, 108] on div "Đắk Nông - [GEOGRAPHIC_DATA]" at bounding box center [145, 99] width 191 height 20
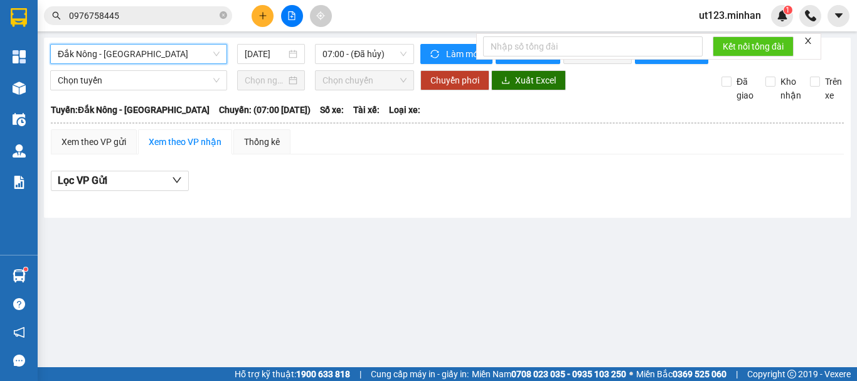
drag, startPoint x: 146, startPoint y: 55, endPoint x: 151, endPoint y: 87, distance: 31.8
click at [147, 56] on span "Đắk Nông - [GEOGRAPHIC_DATA]" at bounding box center [139, 54] width 162 height 19
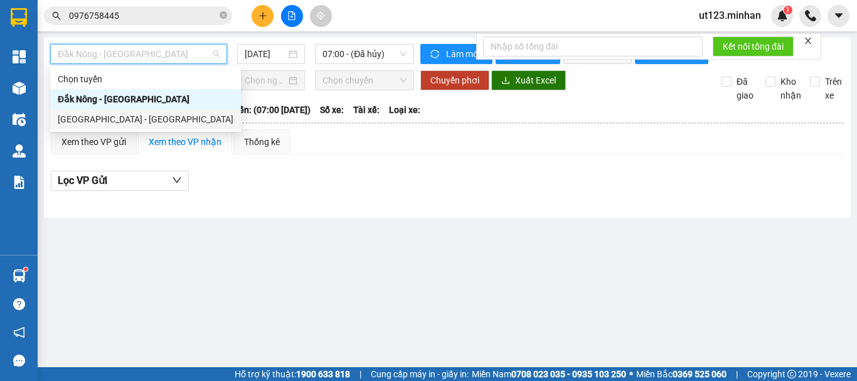
click at [144, 123] on div "[GEOGRAPHIC_DATA] - [GEOGRAPHIC_DATA]" at bounding box center [146, 119] width 176 height 14
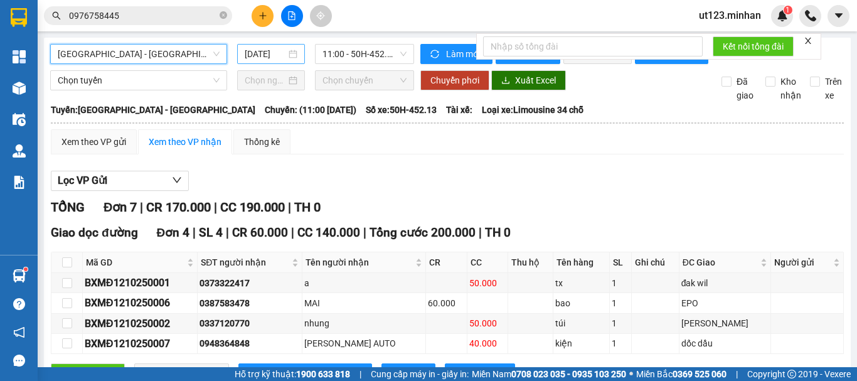
click at [272, 51] on input "[DATE]" at bounding box center [265, 54] width 41 height 14
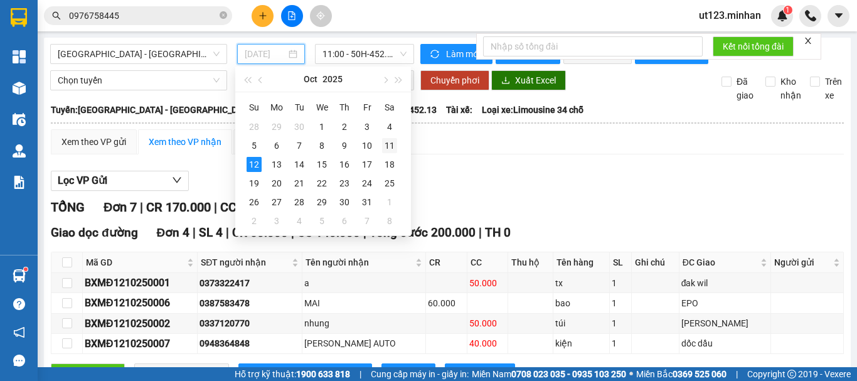
click at [390, 144] on div "11" at bounding box center [389, 145] width 15 height 15
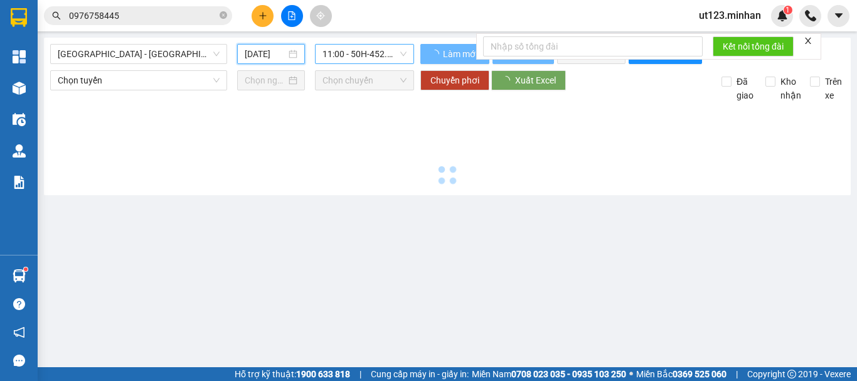
type input "[DATE]"
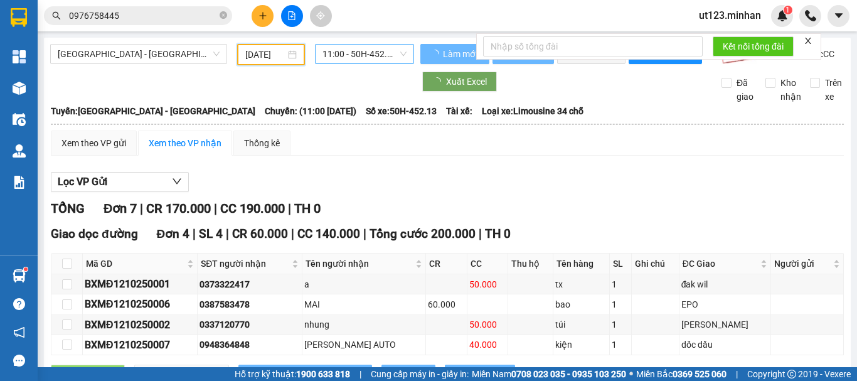
click at [372, 51] on span "11:00 - 50H-452.13" at bounding box center [365, 54] width 84 height 19
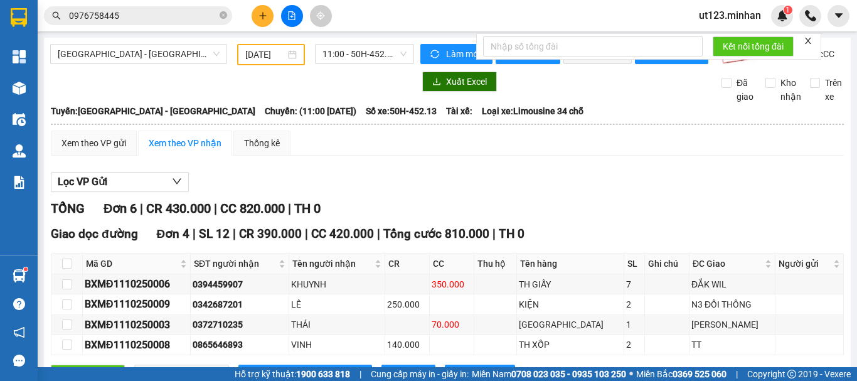
drag, startPoint x: 606, startPoint y: 207, endPoint x: 542, endPoint y: 198, distance: 64.1
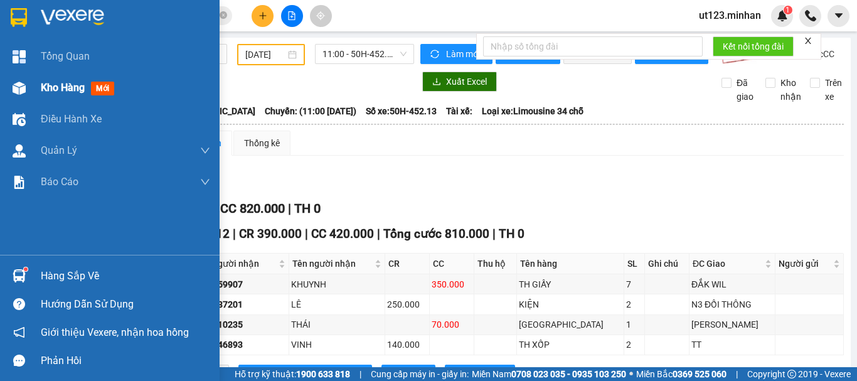
click at [24, 91] on img at bounding box center [19, 88] width 13 height 13
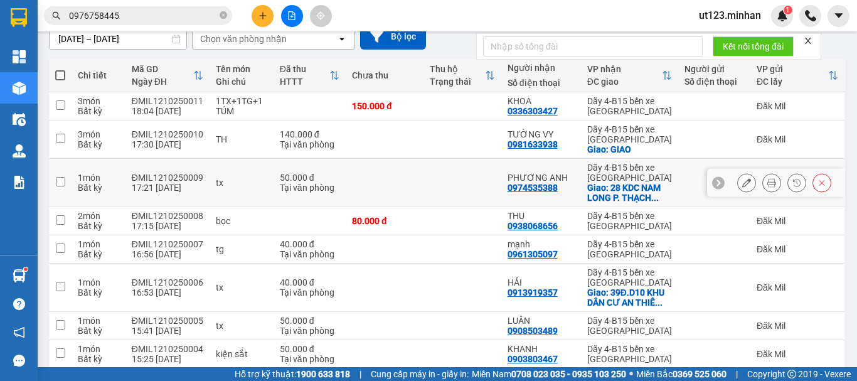
scroll to position [126, 0]
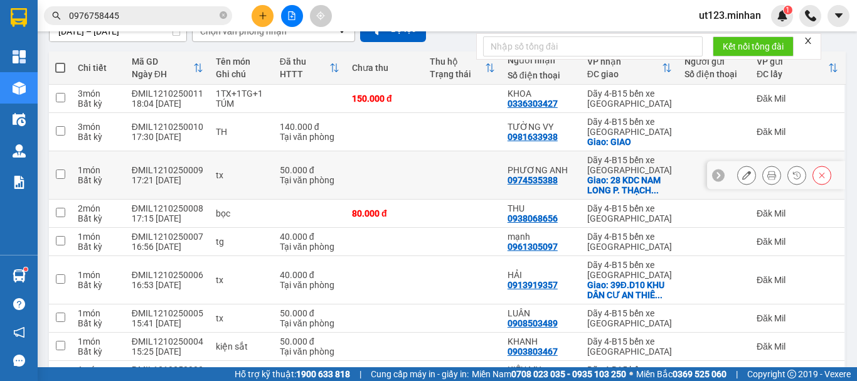
click at [742, 173] on icon at bounding box center [746, 175] width 9 height 9
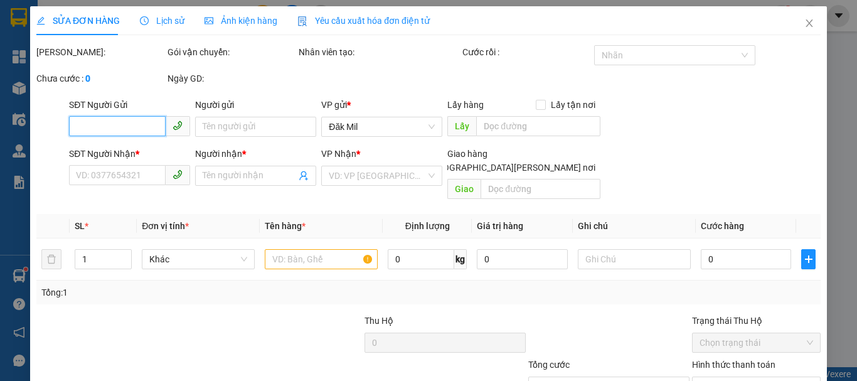
type input "0974535388"
type input "PHƯƠNG ANH"
checkbox input "true"
type input "28 KDC NAM LONG [PERSON_NAME] LỘC Q12"
type input "50.000"
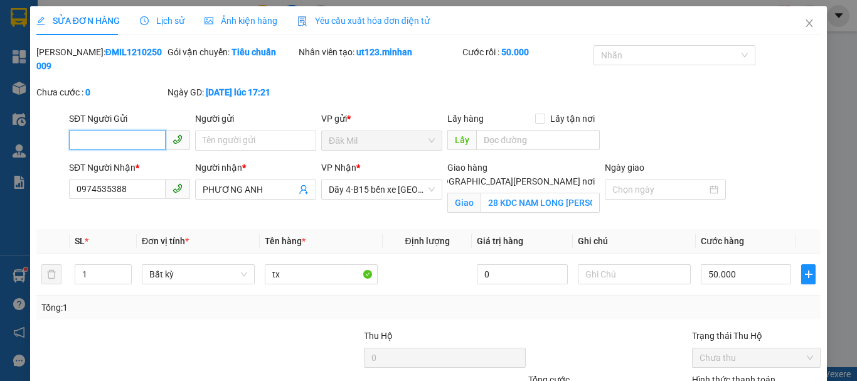
click at [129, 132] on input "SĐT Người Gửi" at bounding box center [117, 140] width 97 height 20
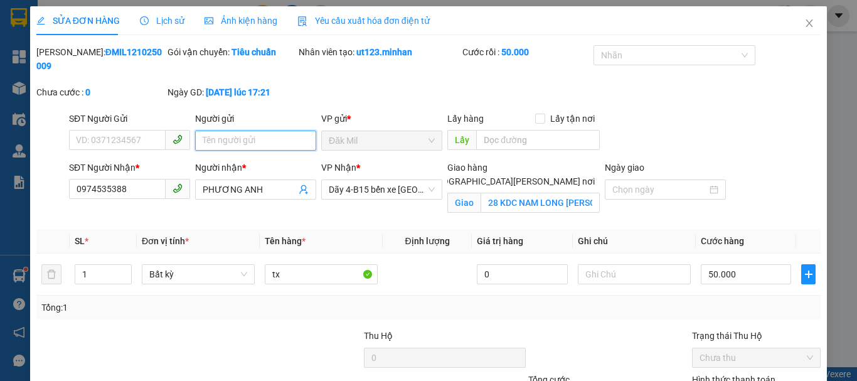
click at [243, 134] on input "Người gửi" at bounding box center [255, 141] width 121 height 20
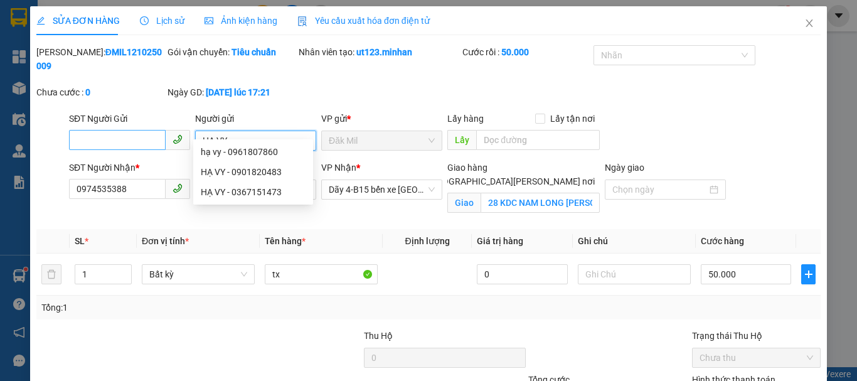
type input "HẠ VY"
click at [138, 130] on input "SĐT Người Gửi" at bounding box center [117, 140] width 97 height 20
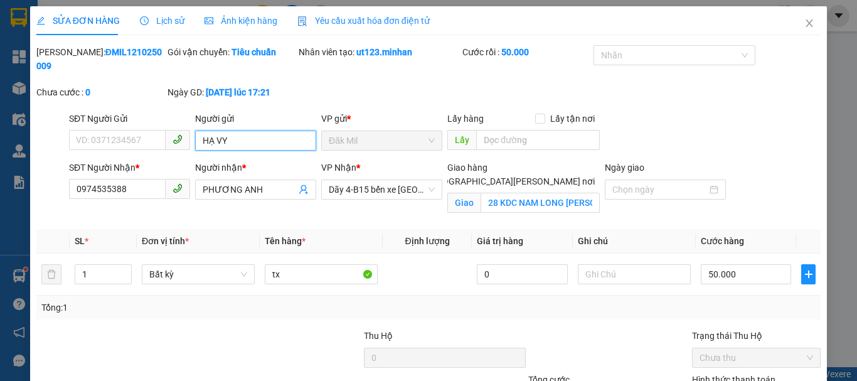
click at [263, 131] on input "HẠ VY" at bounding box center [255, 141] width 121 height 20
click at [262, 131] on input "HẠ VY" at bounding box center [255, 141] width 121 height 20
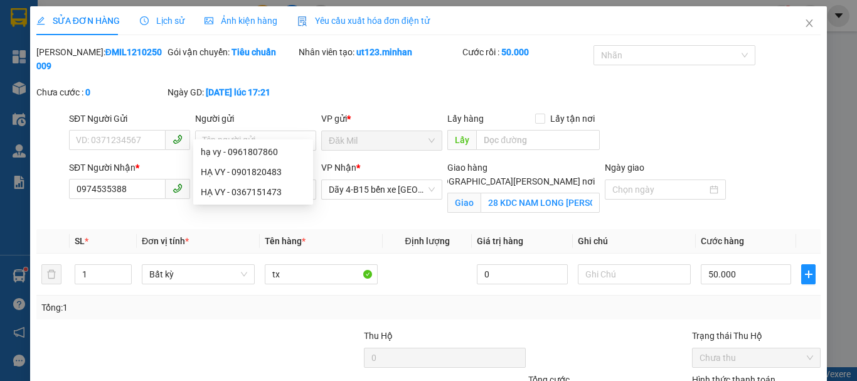
click at [400, 69] on div "[PERSON_NAME] tạo: ut123.minhan" at bounding box center [379, 65] width 164 height 40
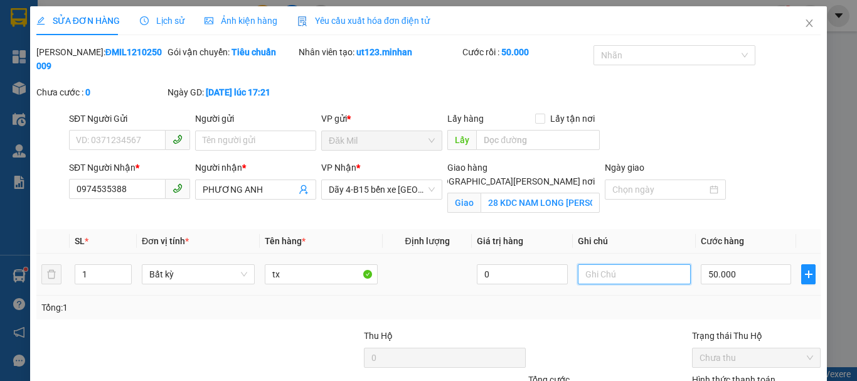
click at [612, 264] on input "text" at bounding box center [634, 274] width 113 height 20
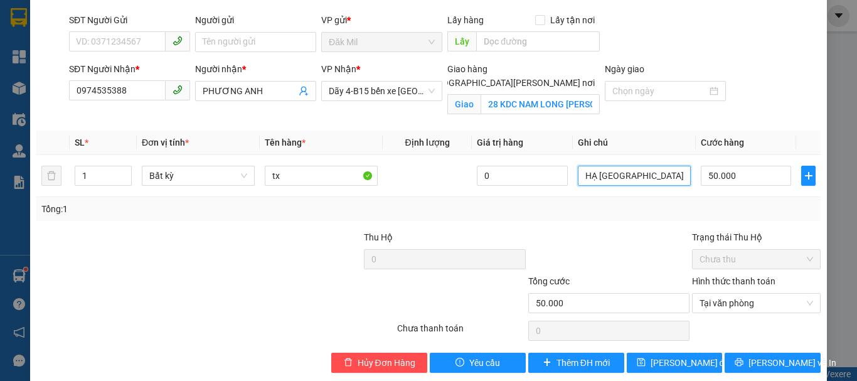
scroll to position [101, 0]
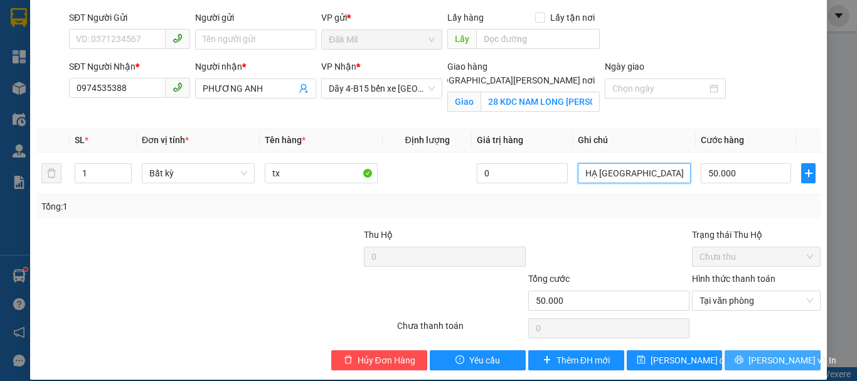
type input "HẠ [GEOGRAPHIC_DATA][PERSON_NAME]"
click at [744, 355] on icon "printer" at bounding box center [739, 359] width 9 height 9
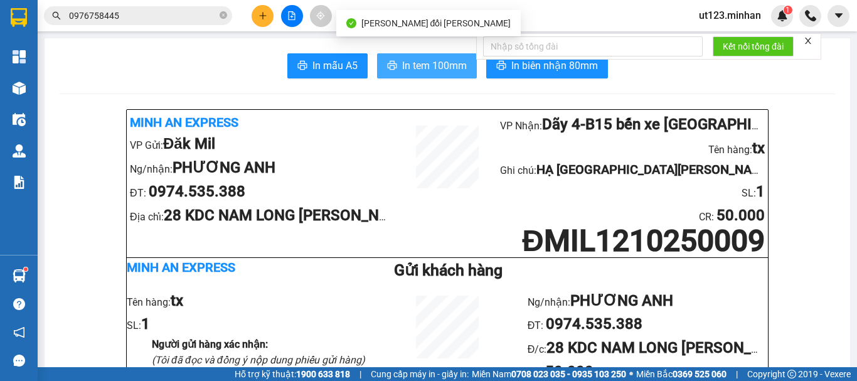
click at [430, 67] on span "In tem 100mm" at bounding box center [434, 66] width 65 height 16
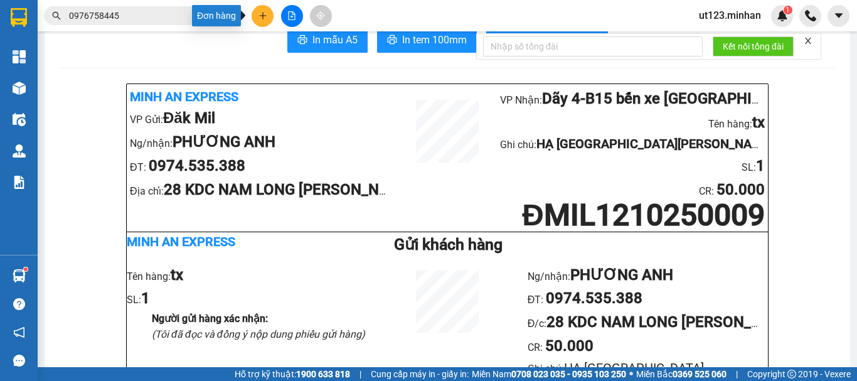
click at [254, 19] on button at bounding box center [263, 16] width 22 height 22
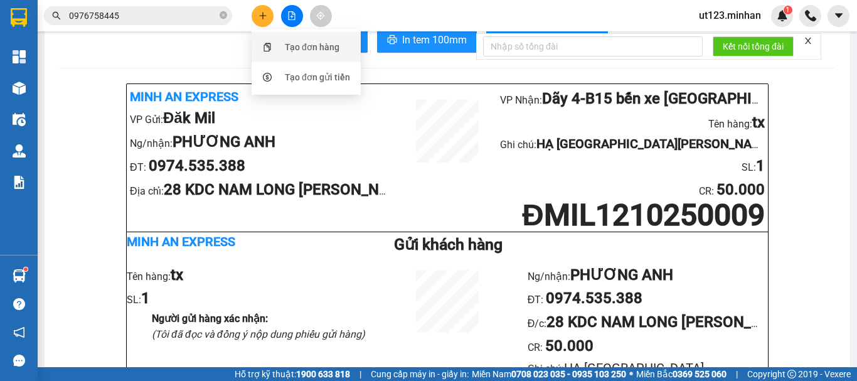
click at [306, 48] on div "Tạo đơn hàng" at bounding box center [312, 47] width 55 height 14
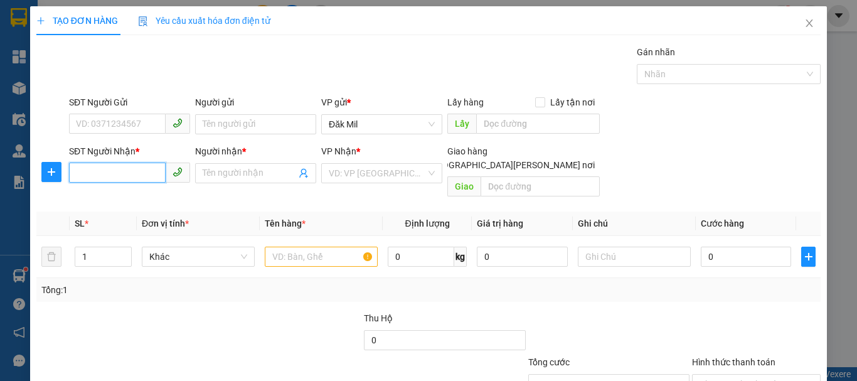
click at [109, 171] on input "SĐT Người Nhận *" at bounding box center [117, 173] width 97 height 20
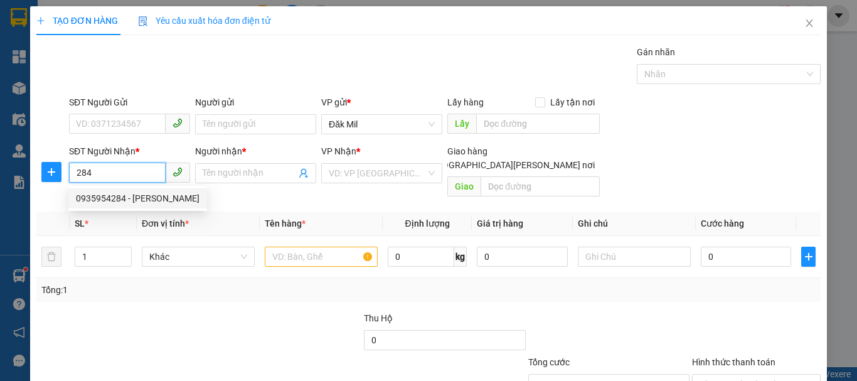
click at [168, 195] on div "0935954284 - [PERSON_NAME]" at bounding box center [138, 198] width 124 height 14
type input "0935954284"
type input "THẢO LY"
type input "0935954284"
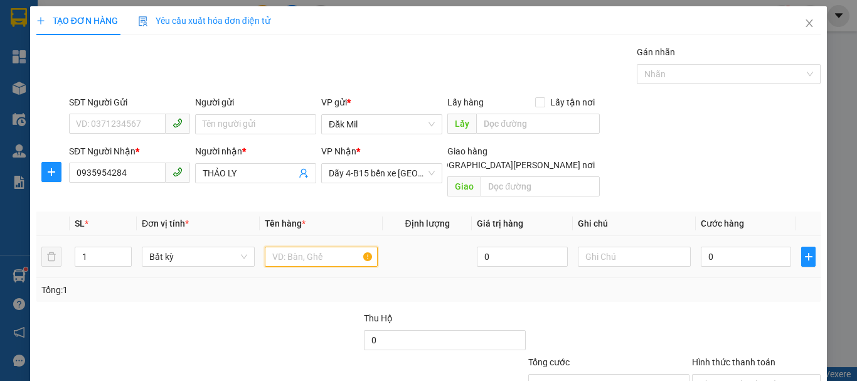
click at [297, 247] on input "text" at bounding box center [321, 257] width 113 height 20
type input "BỌC"
click at [745, 254] on div "0" at bounding box center [746, 256] width 90 height 25
click at [744, 254] on div "0" at bounding box center [746, 256] width 90 height 25
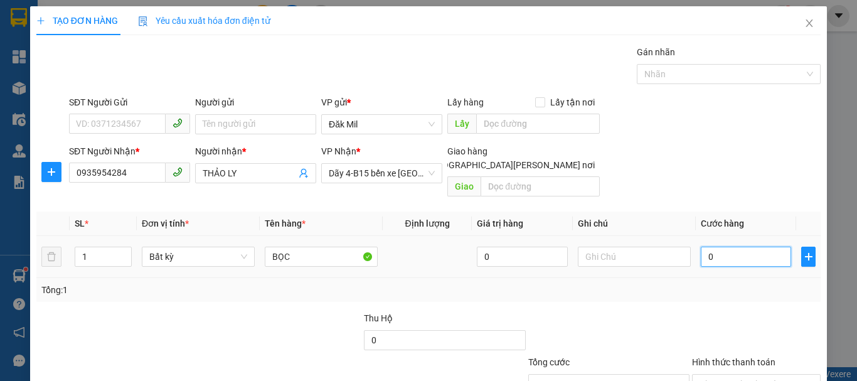
click at [739, 247] on input "0" at bounding box center [746, 257] width 90 height 20
type input "4"
type input "40"
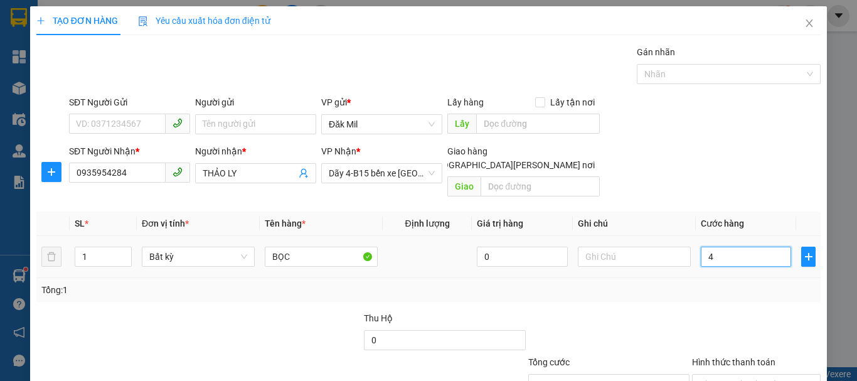
type input "40"
type input "40.000"
click at [744, 358] on div "Hình thức thanh toán" at bounding box center [756, 364] width 129 height 19
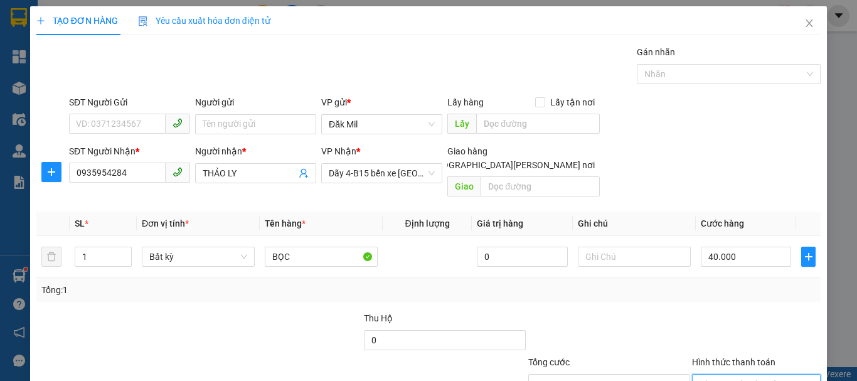
click at [740, 375] on input "Hình thức thanh toán" at bounding box center [752, 384] width 105 height 19
click at [767, 315] on div "Tại văn phòng" at bounding box center [748, 325] width 127 height 20
type input "0"
drag, startPoint x: 747, startPoint y: 346, endPoint x: 737, endPoint y: 341, distance: 11.5
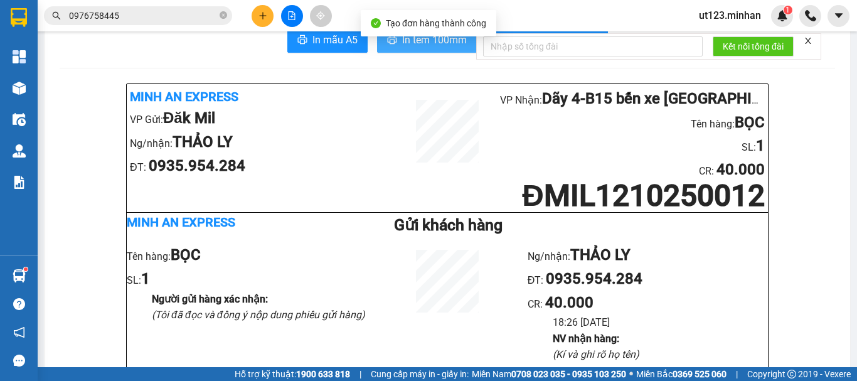
click at [397, 53] on button "In tem 100mm" at bounding box center [427, 40] width 100 height 25
drag, startPoint x: 264, startPoint y: 205, endPoint x: 291, endPoint y: 212, distance: 27.9
click at [265, 206] on div "Minh An Express VP Gửi: [PERSON_NAME]/[PERSON_NAME]: [PERSON_NAME] ĐT: 0935.954…" at bounding box center [447, 148] width 641 height 129
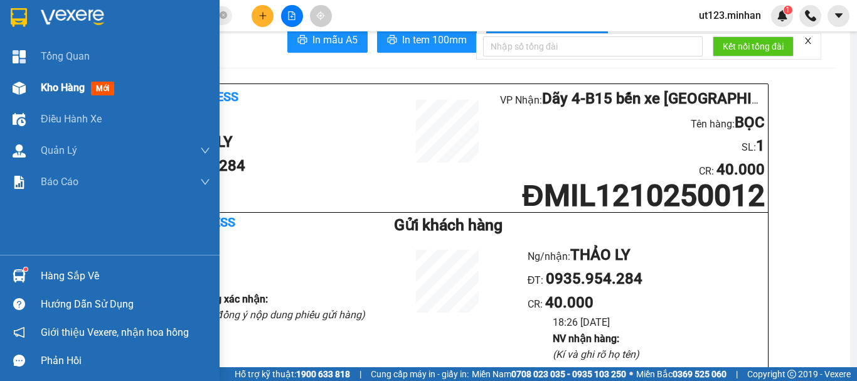
click at [24, 87] on img at bounding box center [19, 88] width 13 height 13
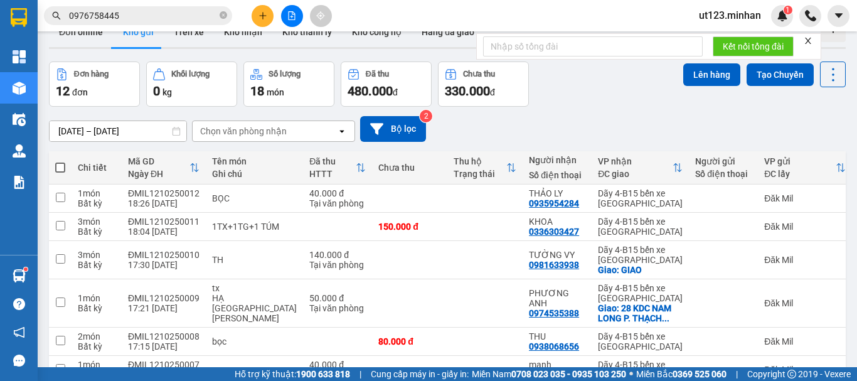
drag, startPoint x: 382, startPoint y: 13, endPoint x: 446, endPoint y: 40, distance: 69.5
click at [382, 13] on div "Kết quả [PERSON_NAME] ( 2 ) Bộ lọc Ngày tạo [PERSON_NAME] nhất Mã ĐH Trạng thái…" at bounding box center [428, 15] width 857 height 31
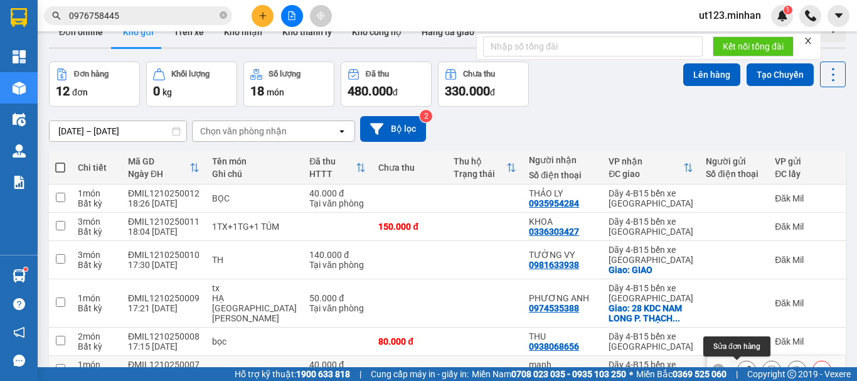
click at [738, 359] on button at bounding box center [747, 370] width 18 height 22
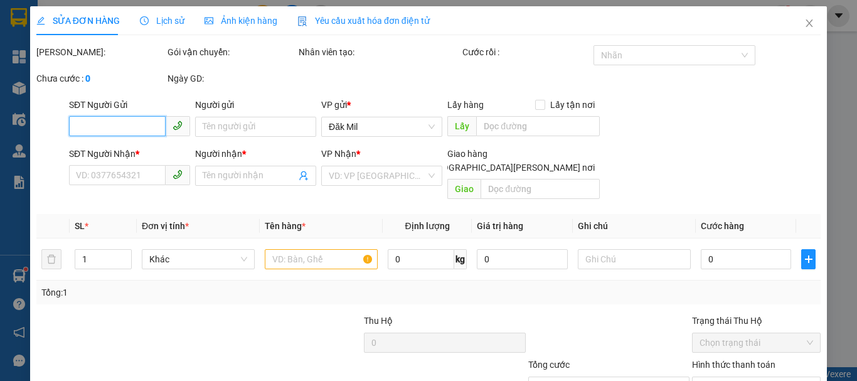
type input "0961305097"
type input "mạnh"
type input "40.000"
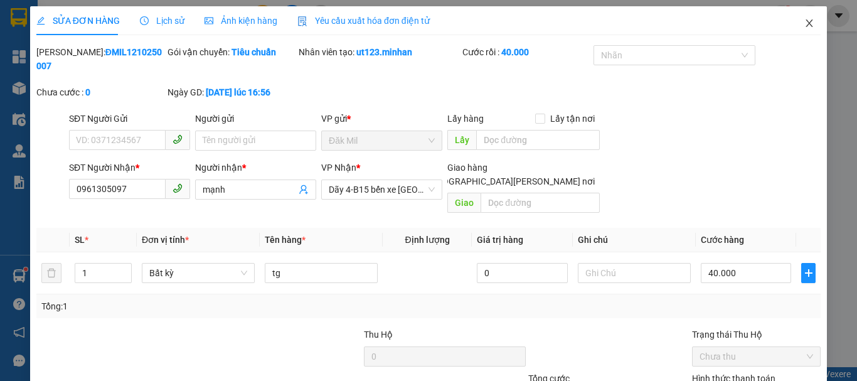
click at [796, 30] on span "Close" at bounding box center [809, 23] width 35 height 35
